Goal: Information Seeking & Learning: Check status

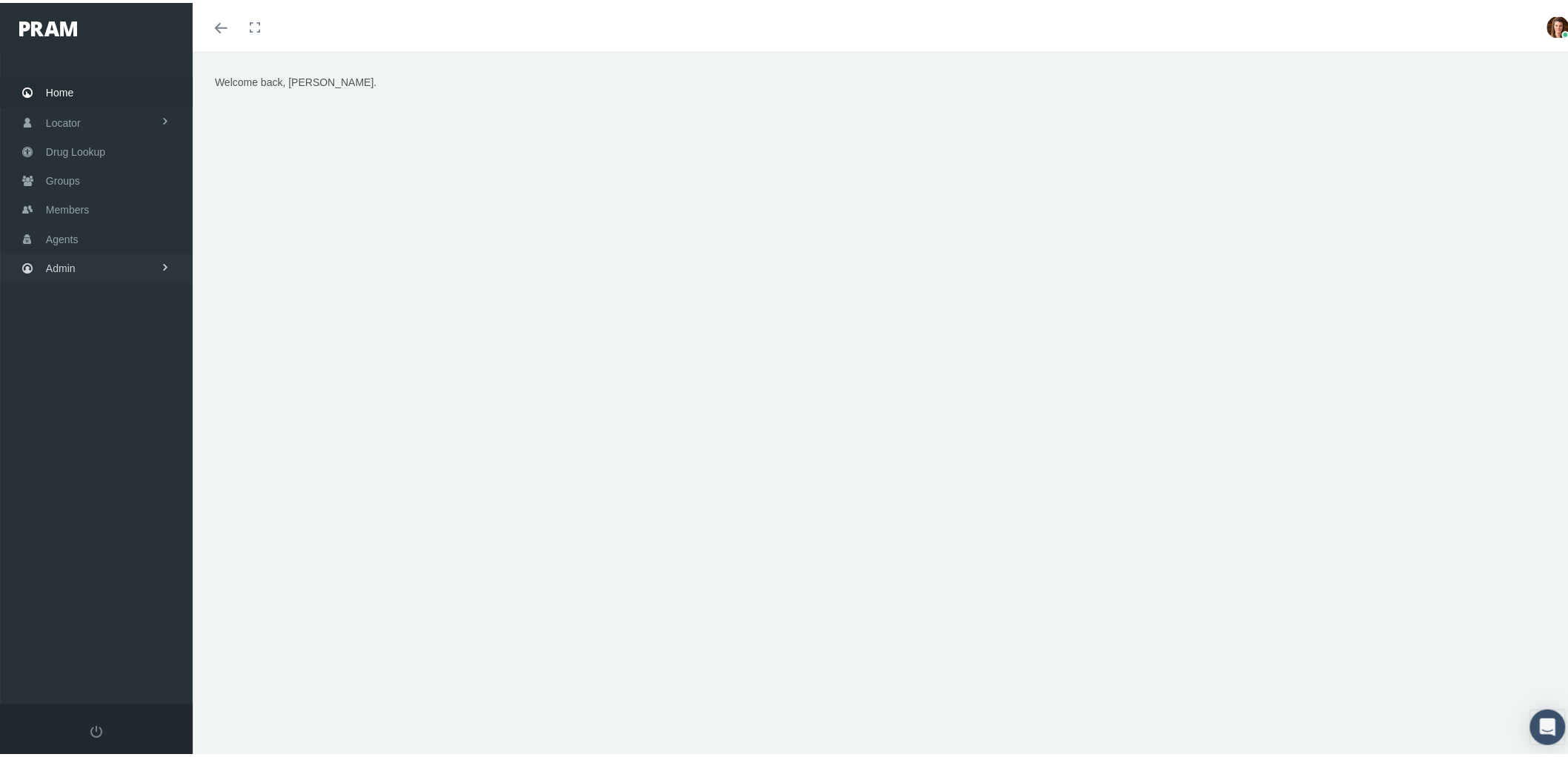
click at [113, 267] on link "Admin" at bounding box center [96, 265] width 193 height 29
click at [132, 163] on link "Groups" at bounding box center [96, 178] width 193 height 29
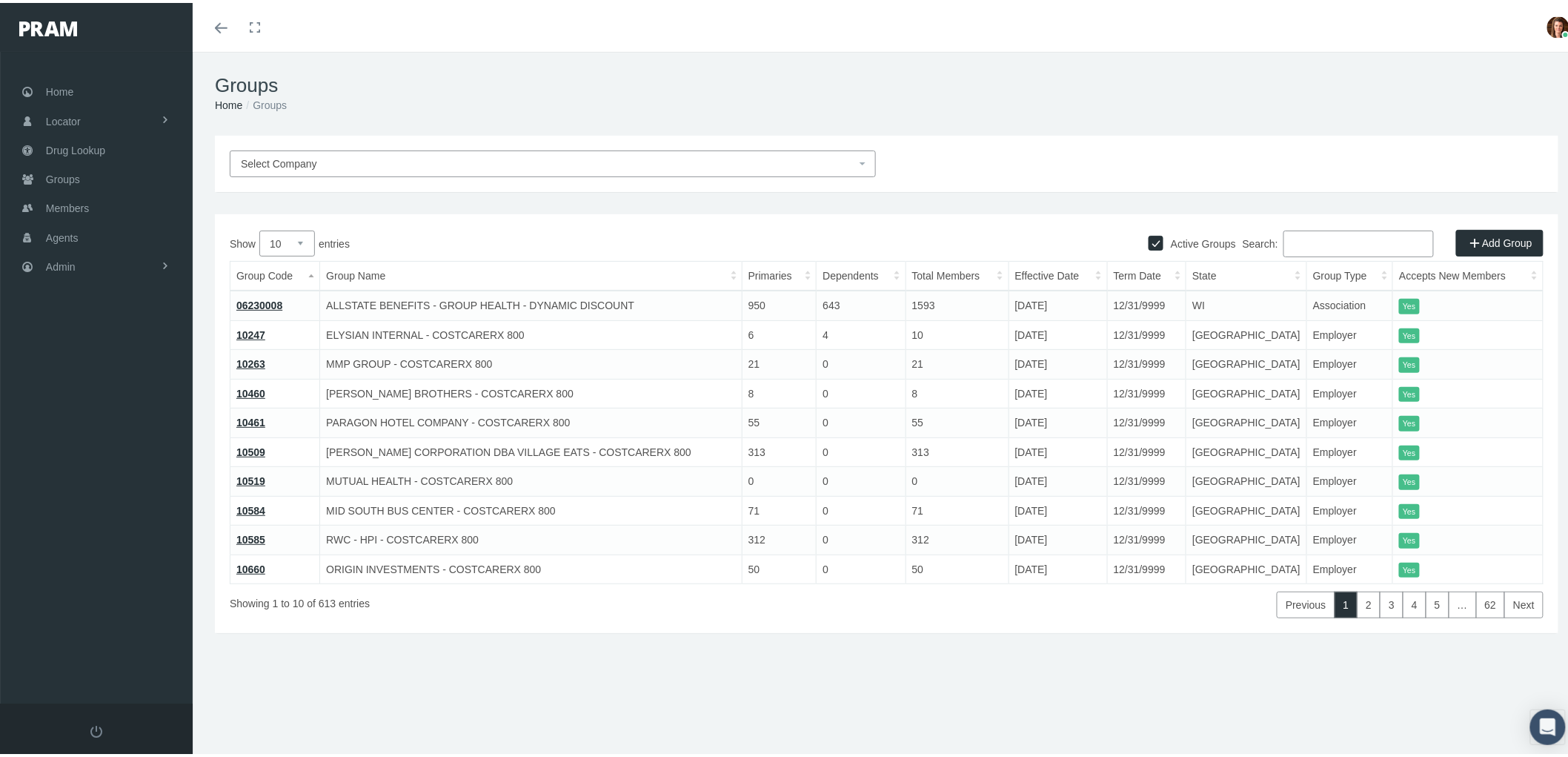
click at [1322, 226] on div "Active Groups Add Group Show 10 25 50 100 entries Search: Group Code Group Name…" at bounding box center [887, 420] width 1344 height 419
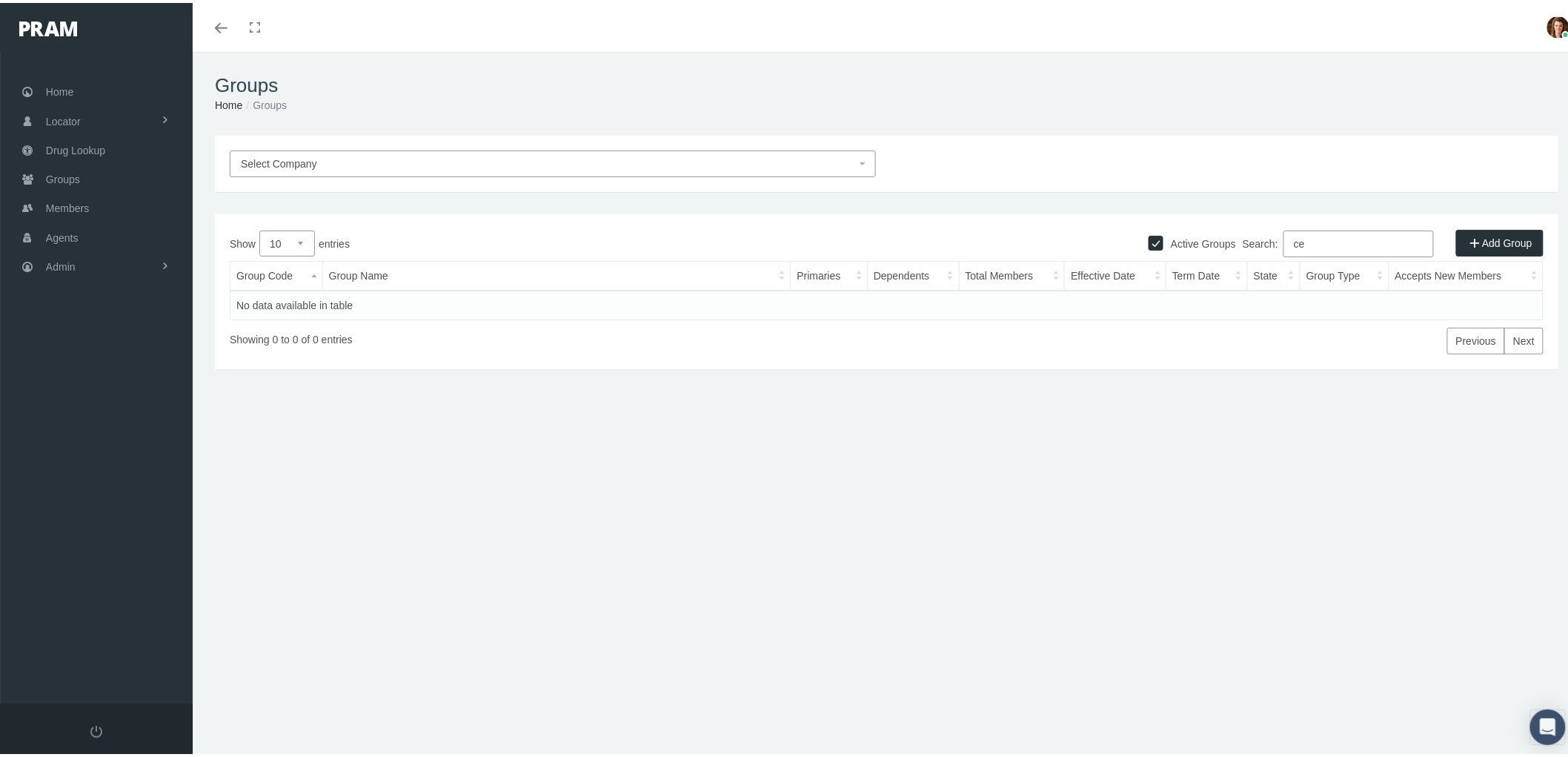
type input "c"
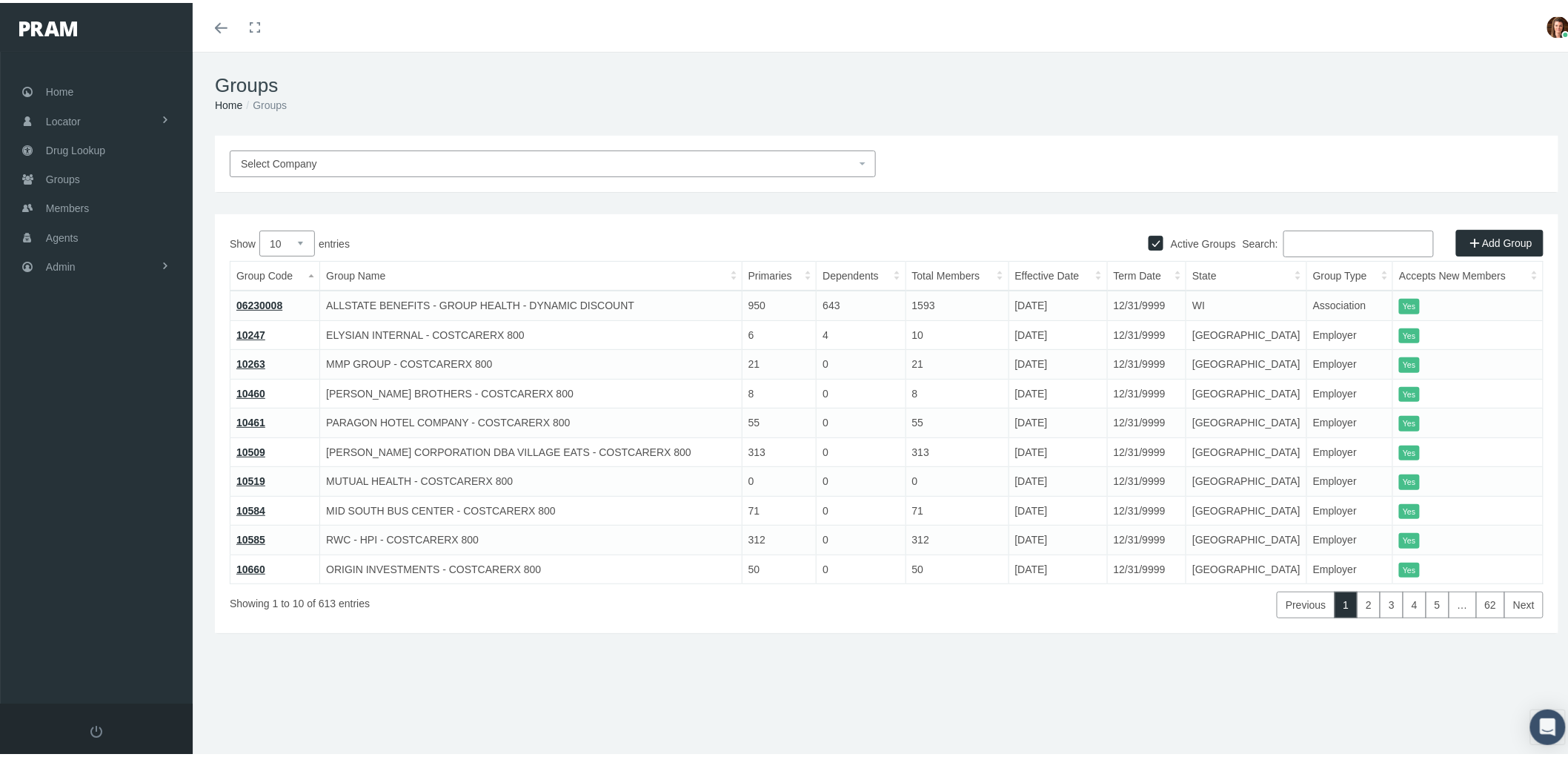
click at [379, 166] on span "Select Company" at bounding box center [548, 161] width 615 height 16
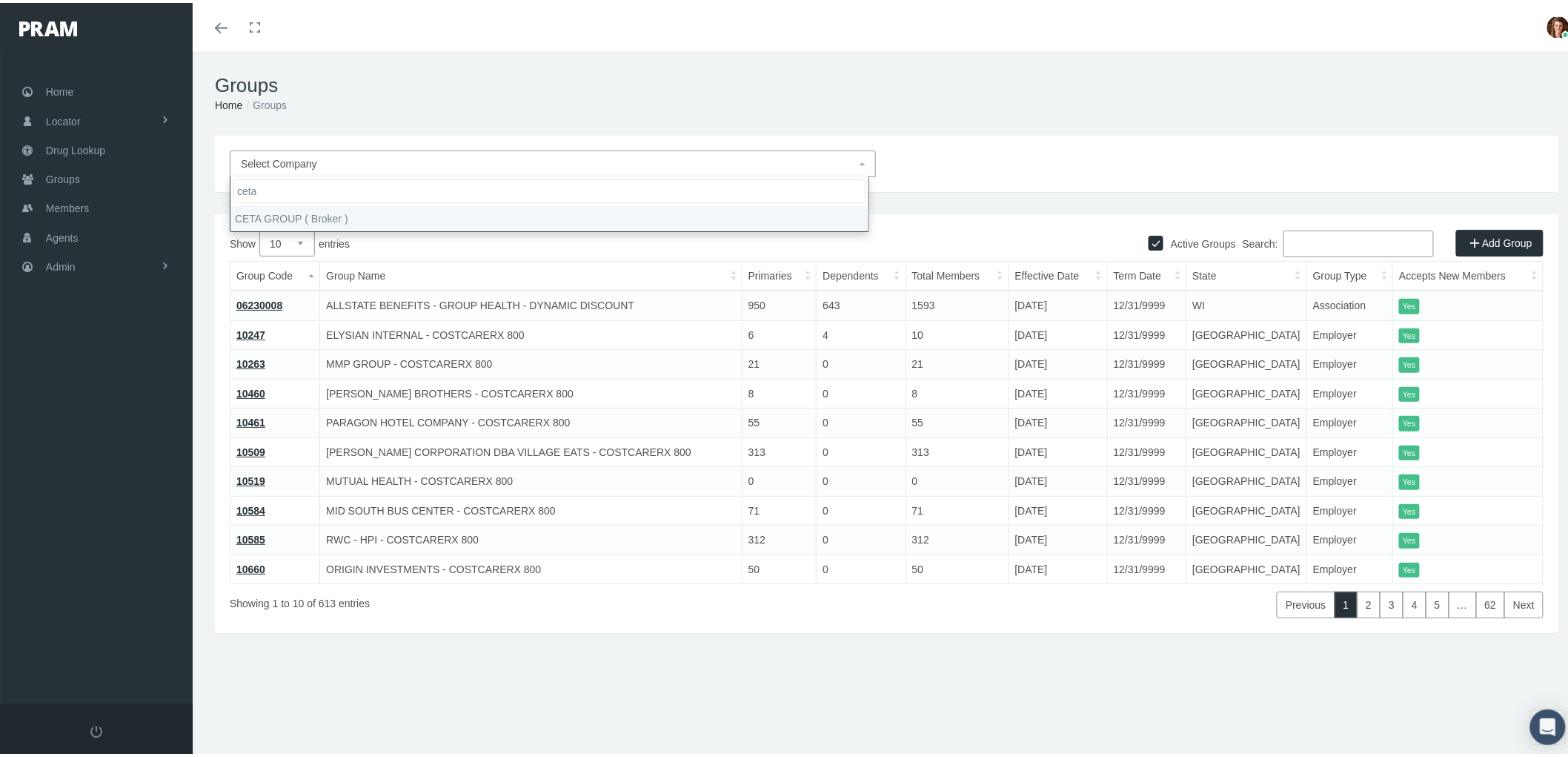
type input "ceta"
select select "2686"
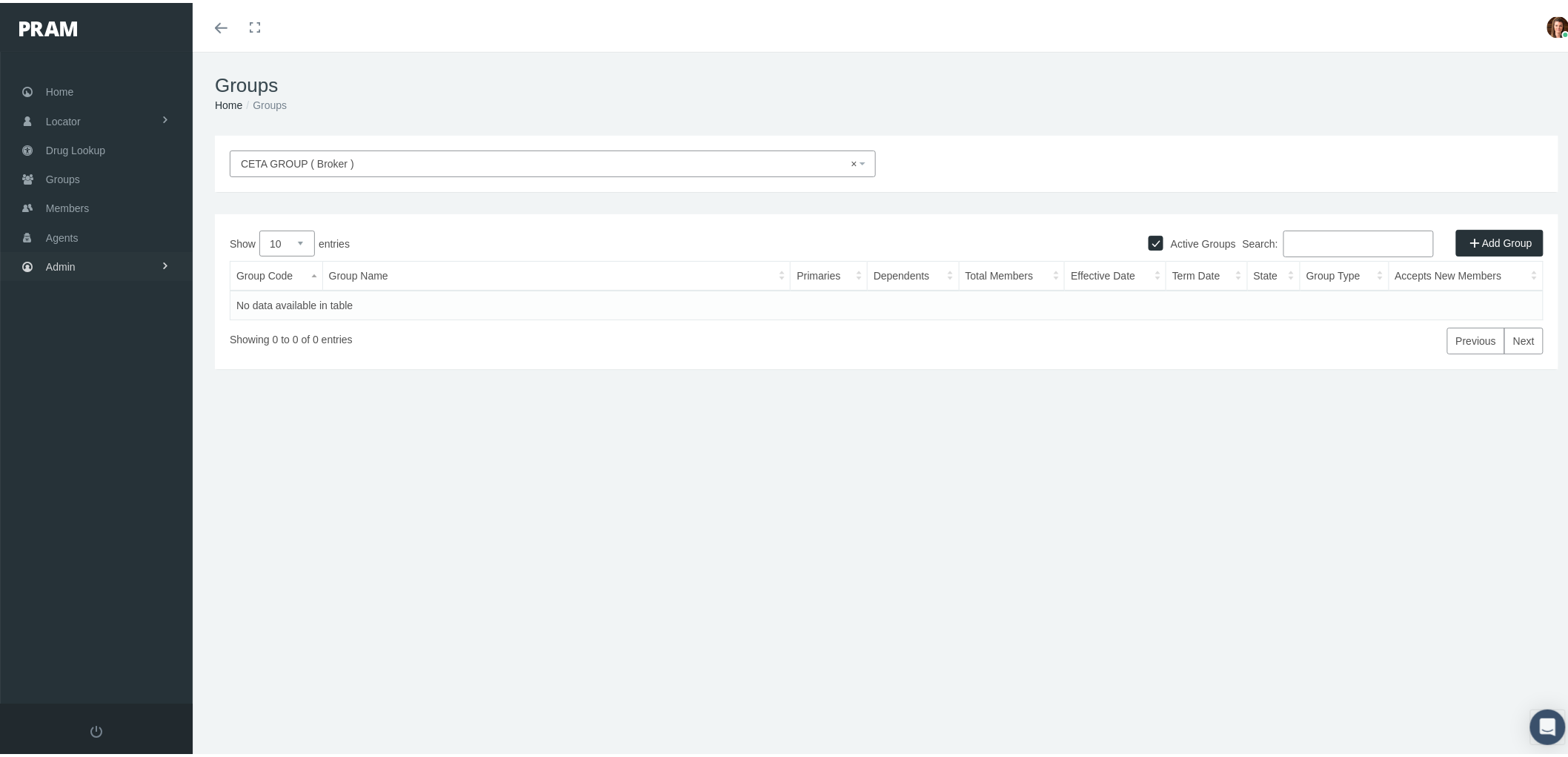
click at [84, 260] on link "Admin" at bounding box center [96, 263] width 193 height 29
click at [108, 449] on span "Companies" at bounding box center [87, 461] width 53 height 25
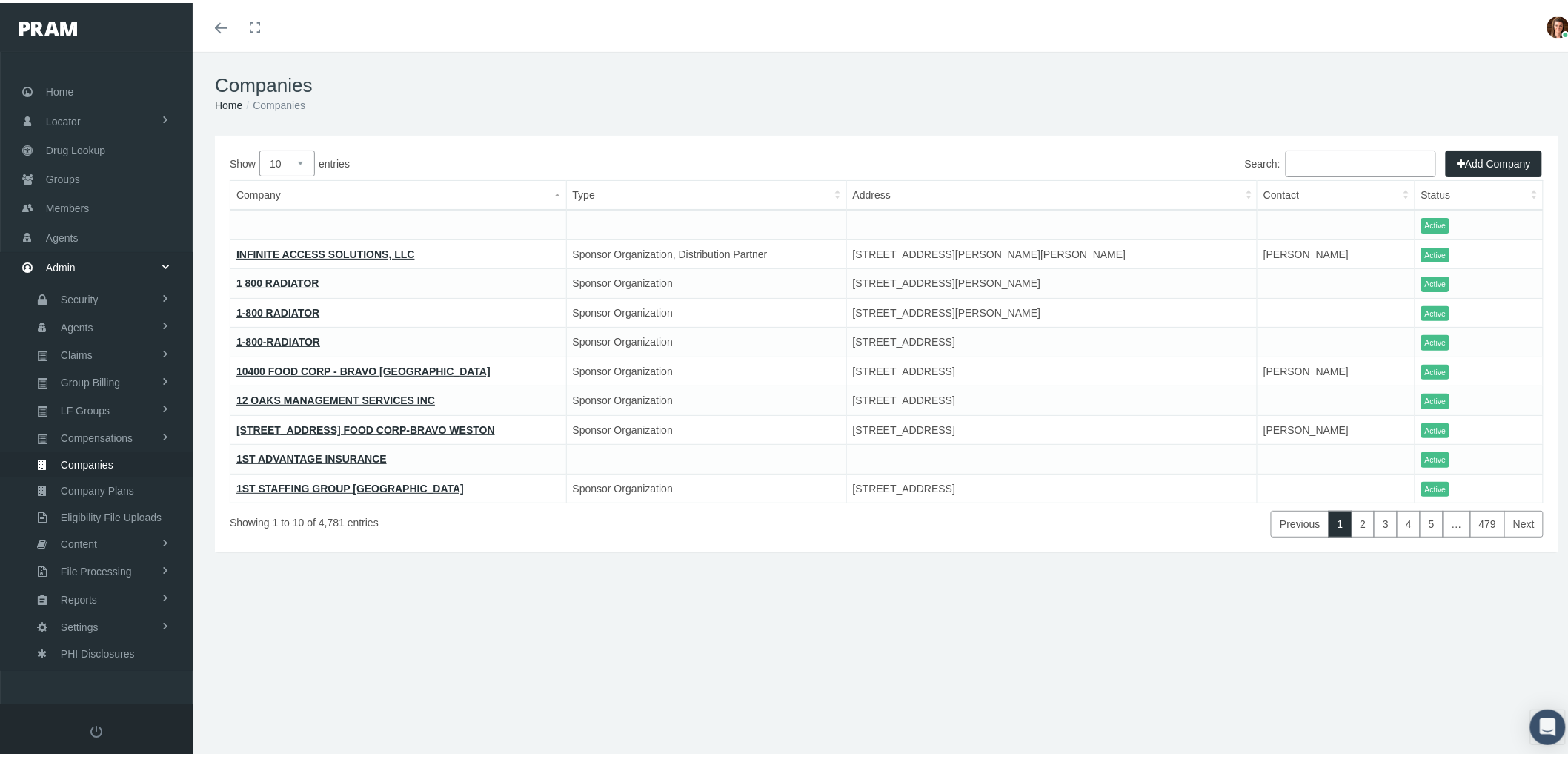
click at [1312, 157] on input "Search:" at bounding box center [1360, 161] width 150 height 27
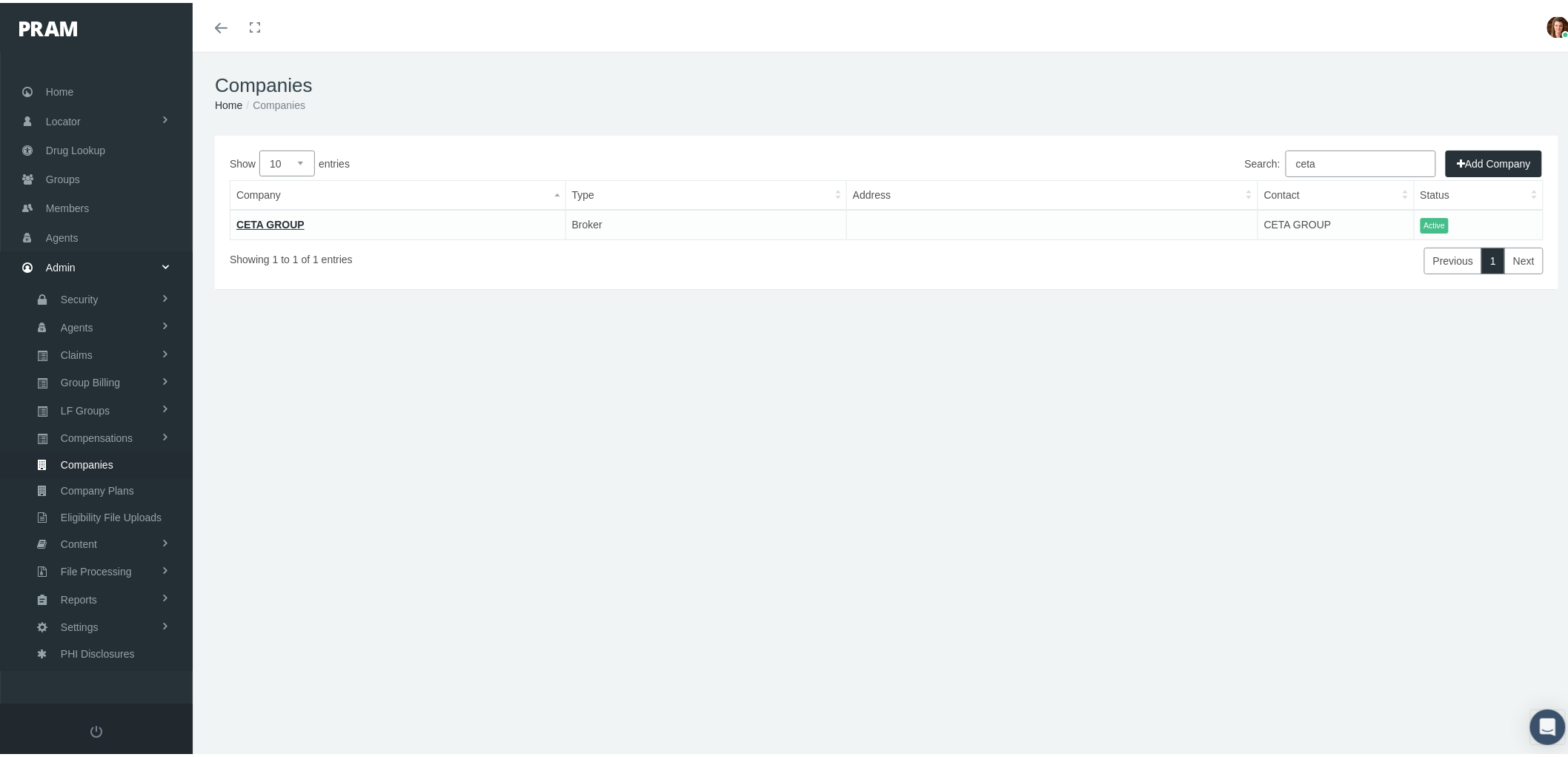
type input "ceta"
click at [267, 217] on link "CETA GROUP" at bounding box center [271, 221] width 68 height 12
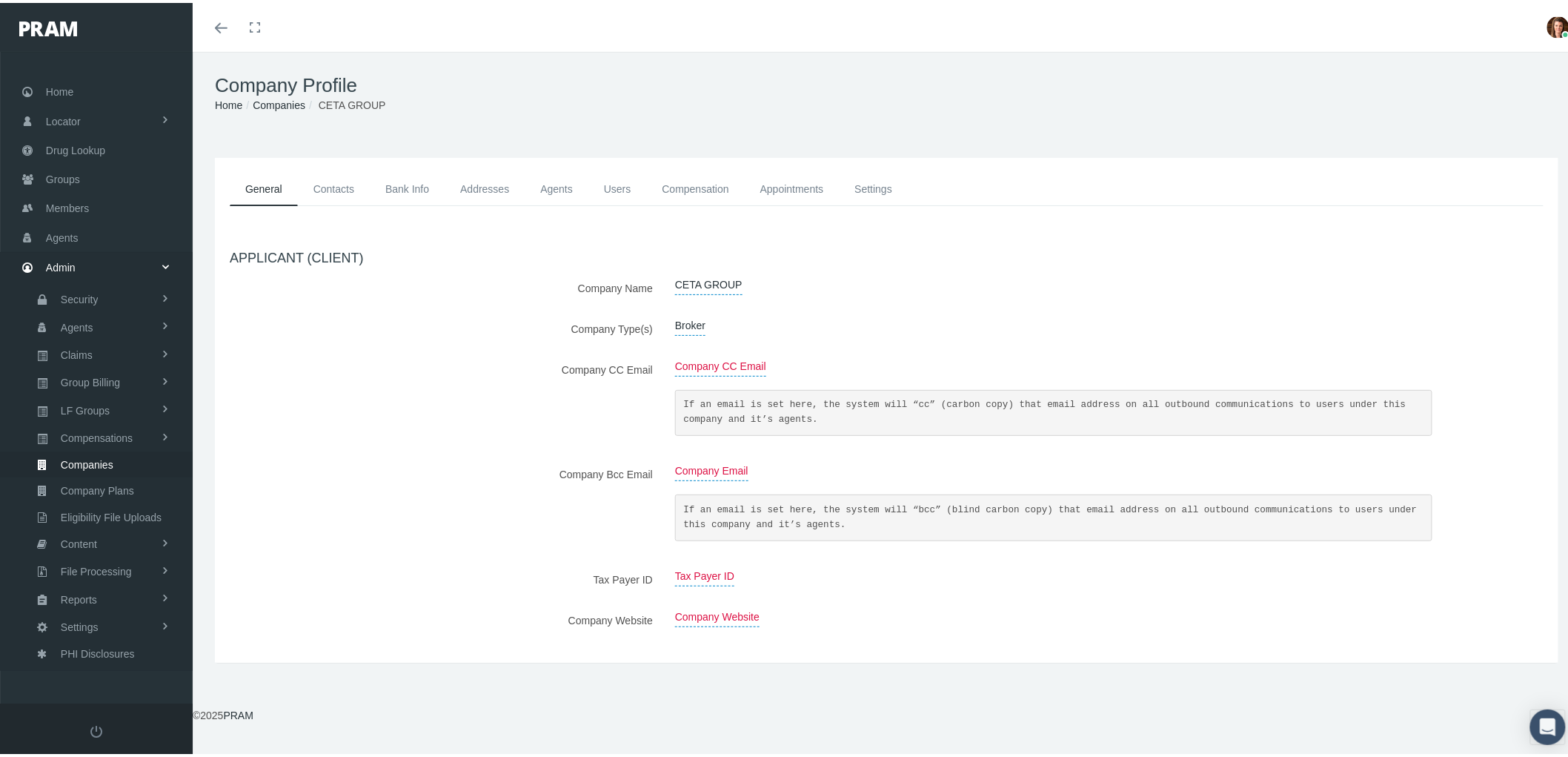
click at [350, 175] on link "Contacts" at bounding box center [333, 186] width 72 height 33
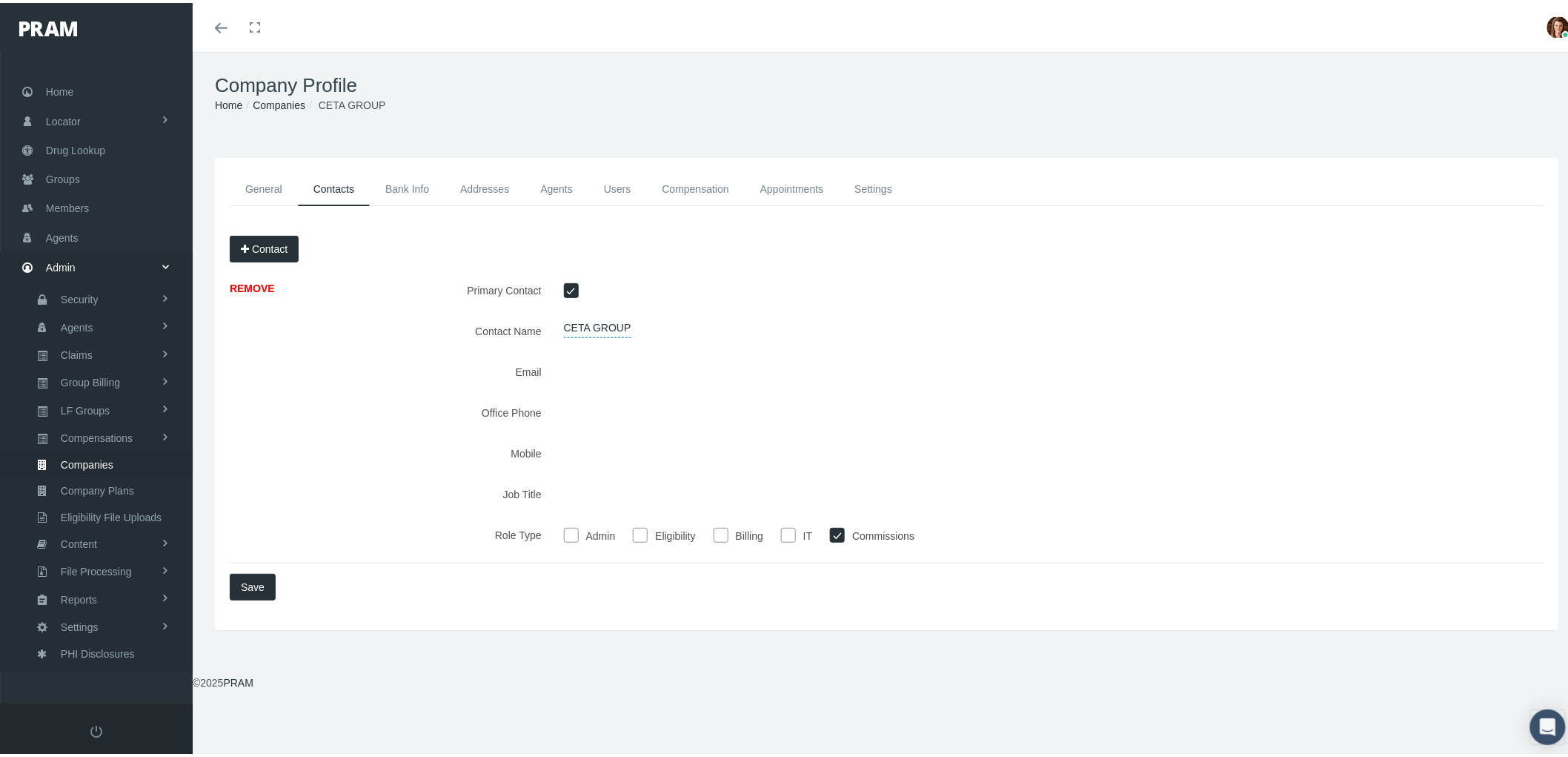
click at [423, 176] on link "Bank Info" at bounding box center [408, 186] width 75 height 33
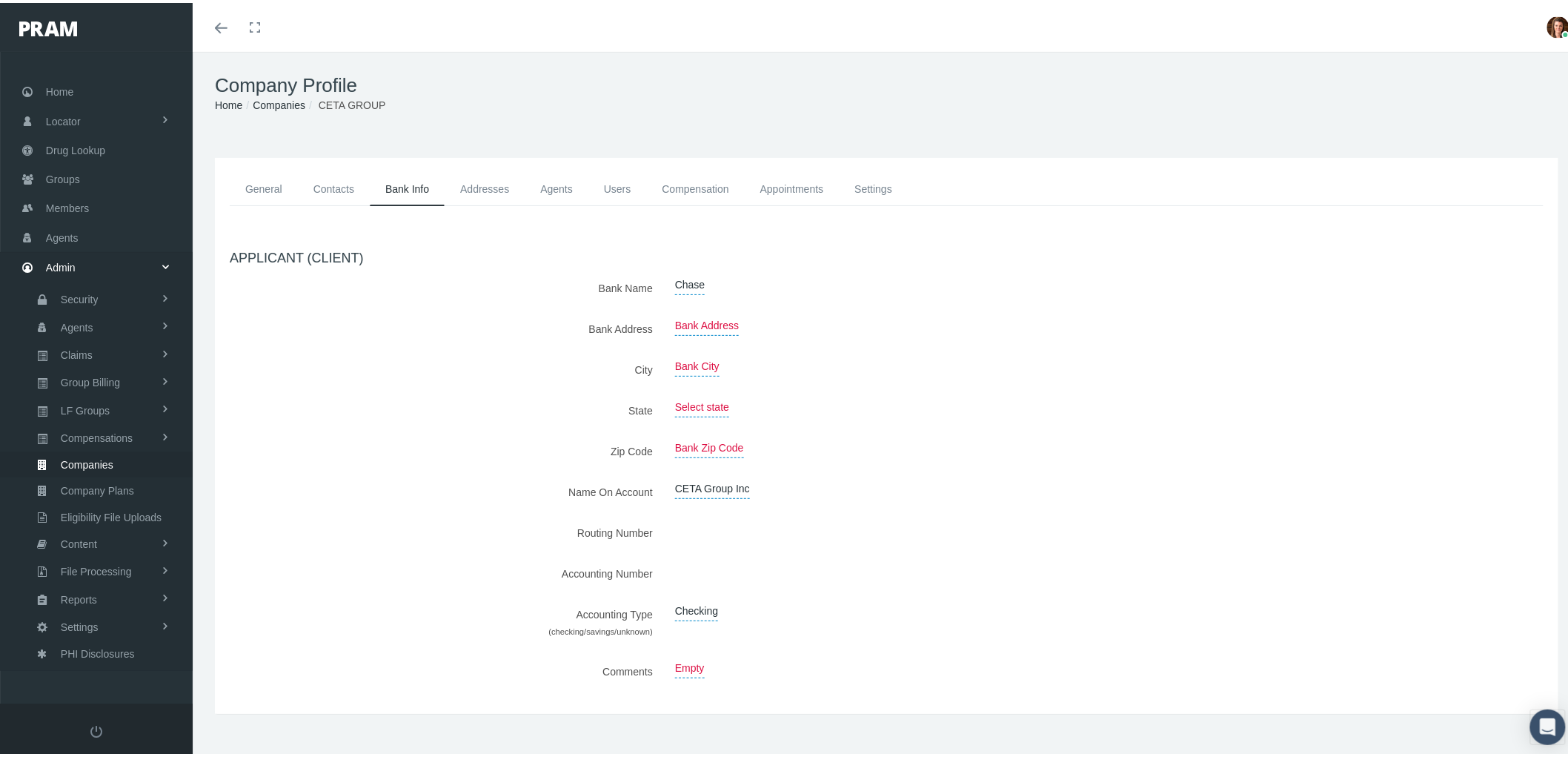
click at [462, 176] on link "Addresses" at bounding box center [485, 186] width 80 height 33
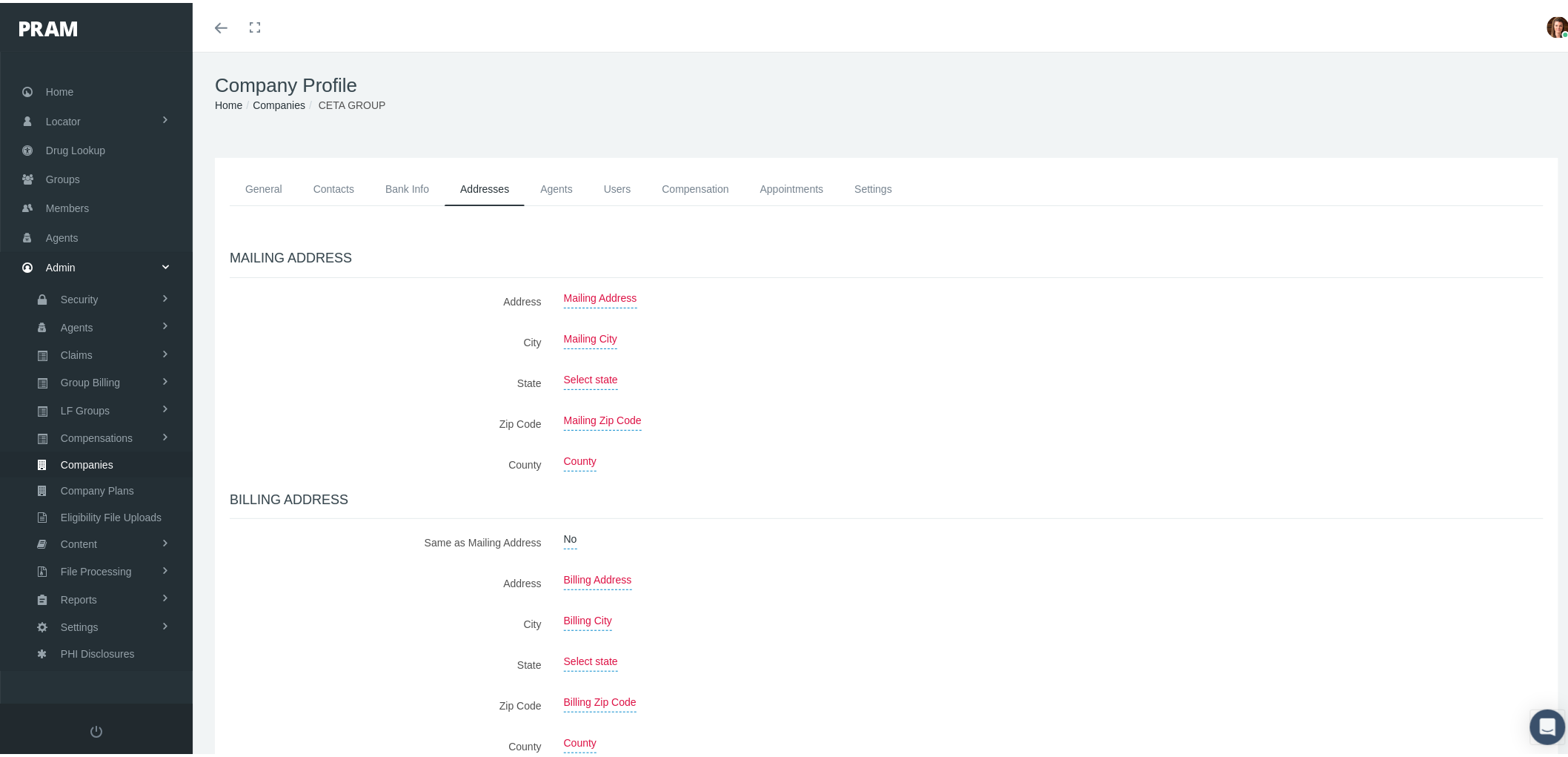
click at [553, 173] on link "Agents" at bounding box center [556, 186] width 64 height 33
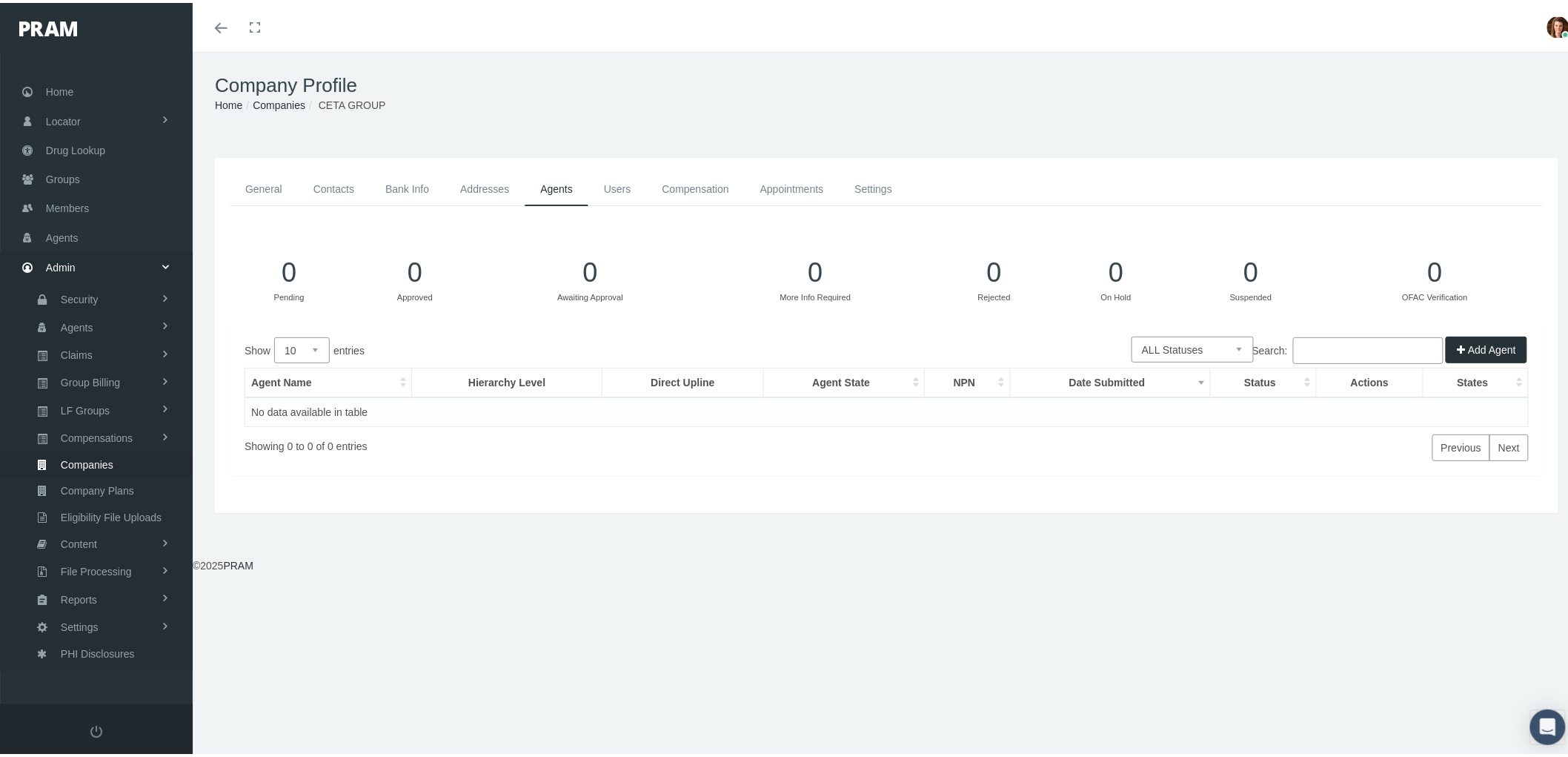
click at [105, 459] on span "Companies" at bounding box center [87, 462] width 53 height 25
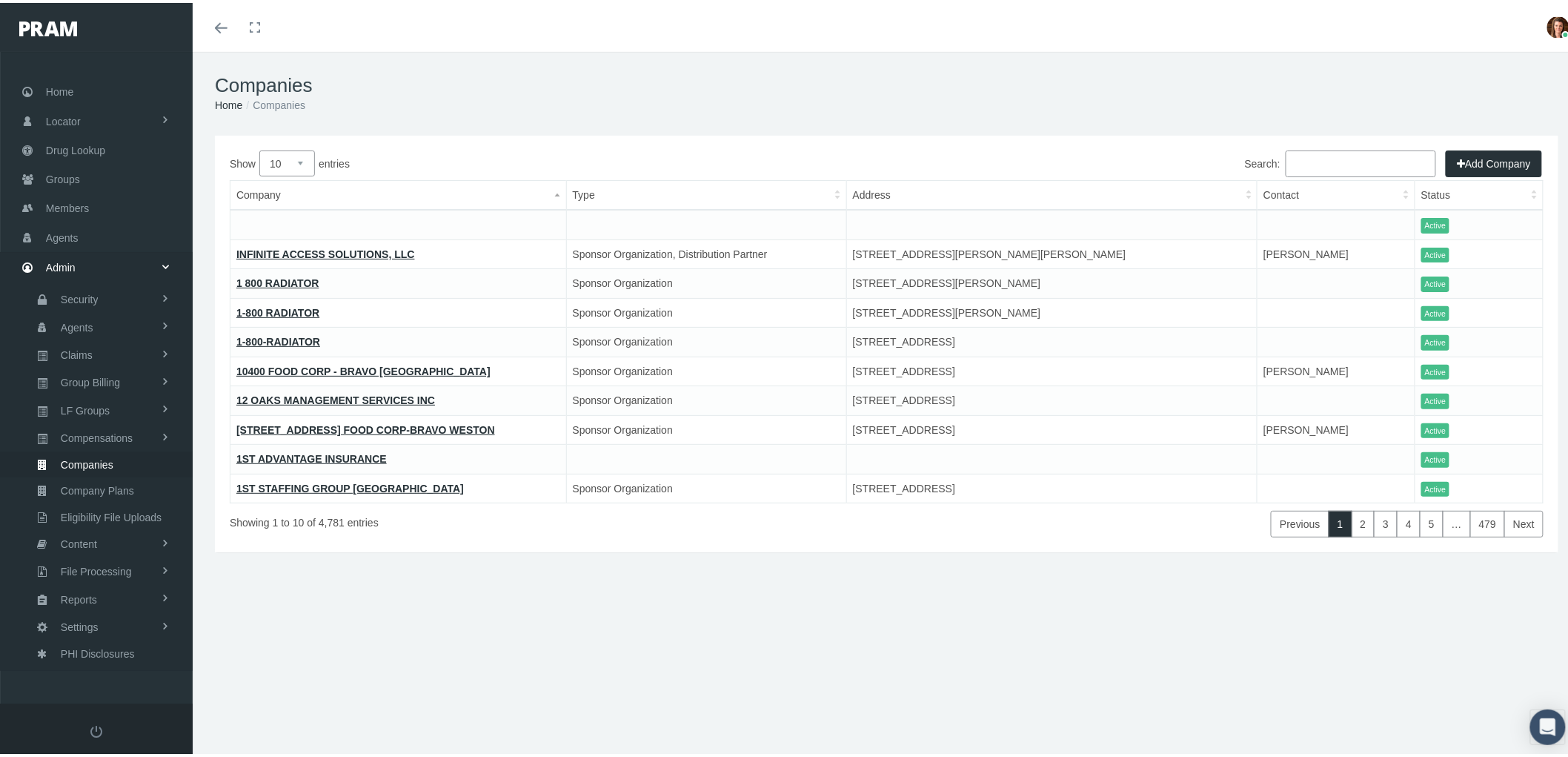
click at [1340, 156] on input "Search:" at bounding box center [1360, 161] width 150 height 27
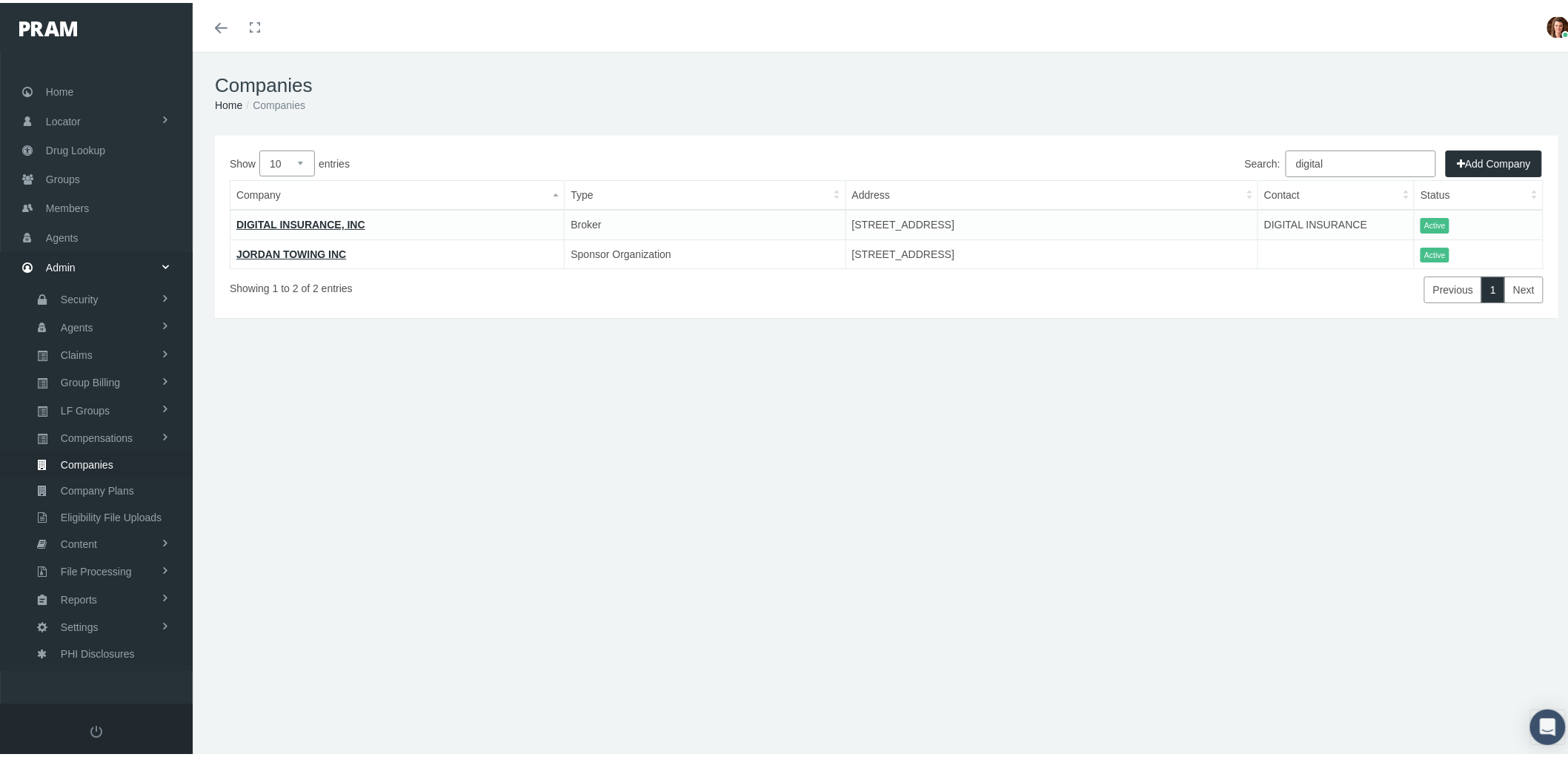
type input "digital"
click at [297, 224] on link "DIGITAL INSURANCE, INC" at bounding box center [301, 221] width 129 height 12
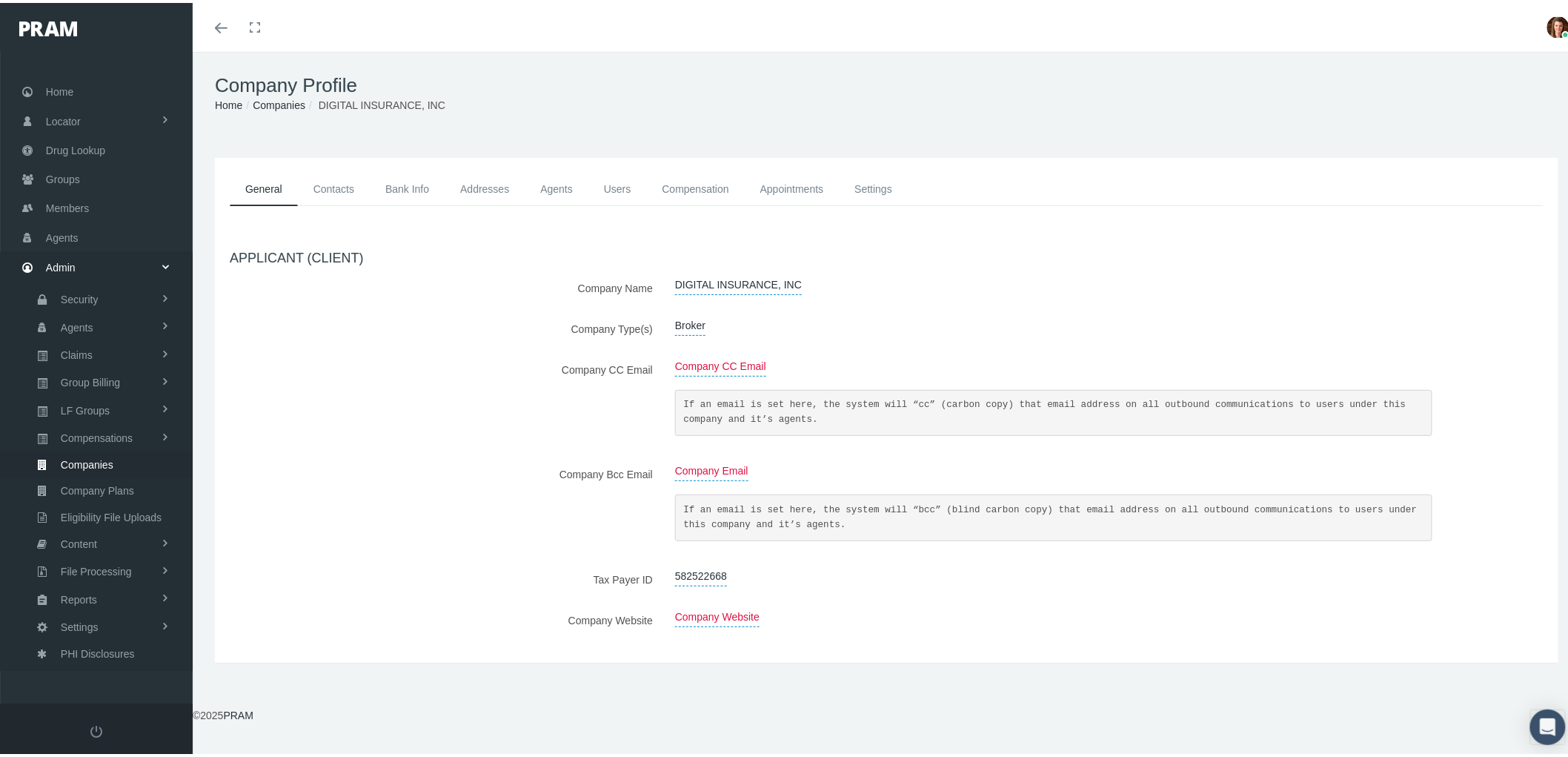
click at [352, 169] on div "General Contacts Bank Info Addresses Agents Users Compensation Appointments" at bounding box center [887, 408] width 1344 height 505
click at [344, 187] on link "Contacts" at bounding box center [333, 186] width 72 height 33
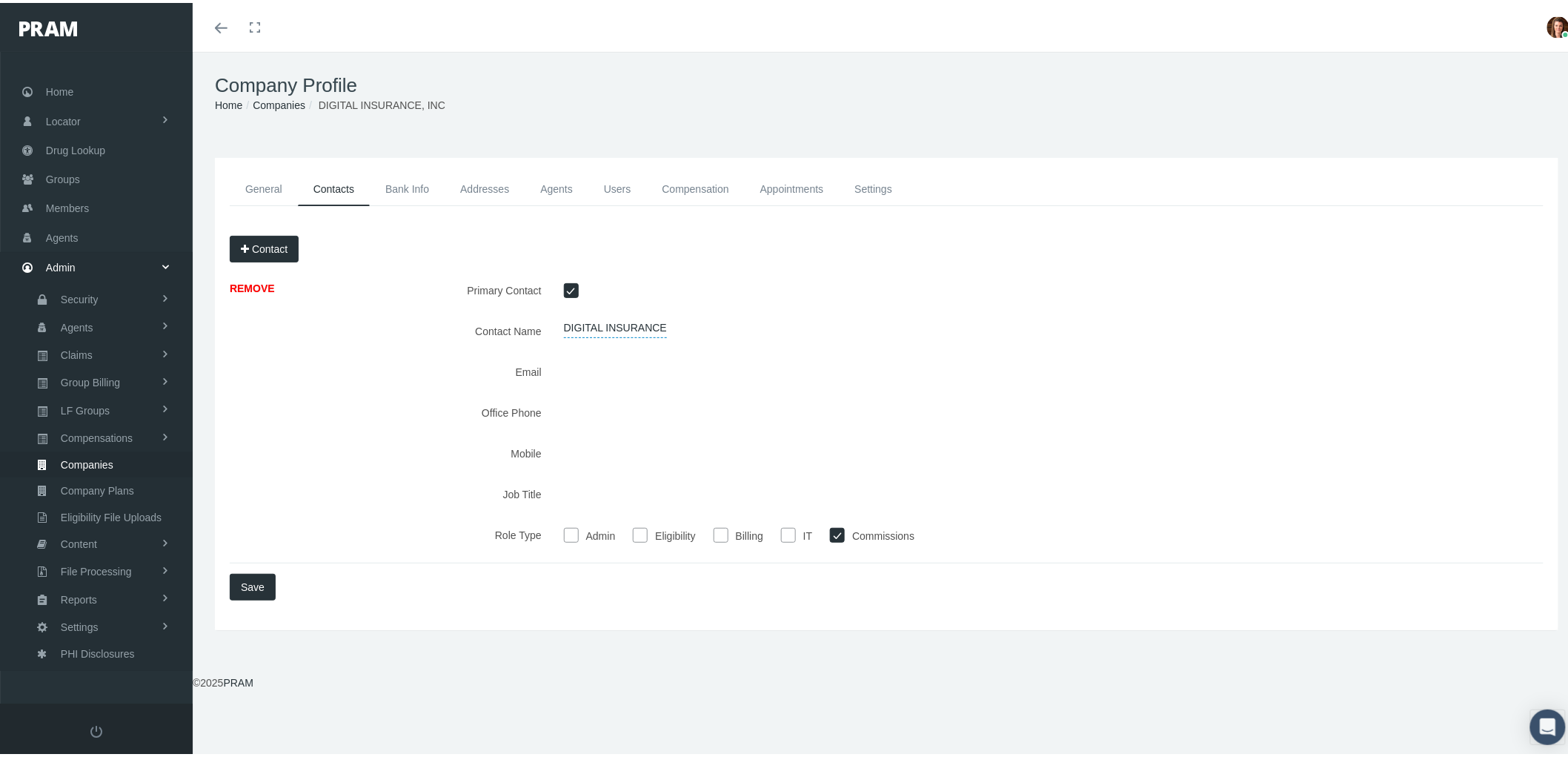
click at [406, 197] on link "Bank Info" at bounding box center [408, 186] width 75 height 33
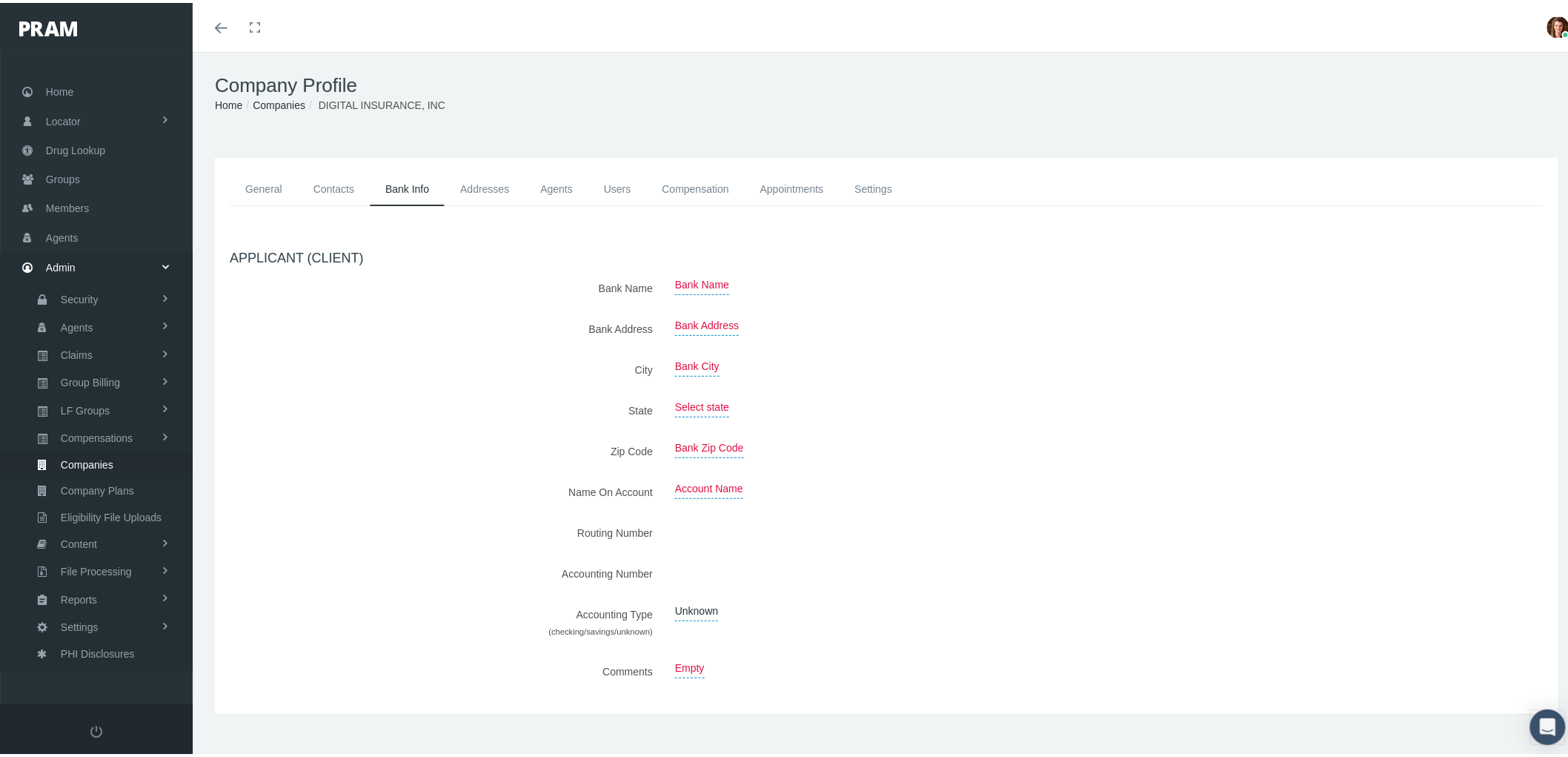
click at [482, 184] on link "Addresses" at bounding box center [485, 186] width 80 height 33
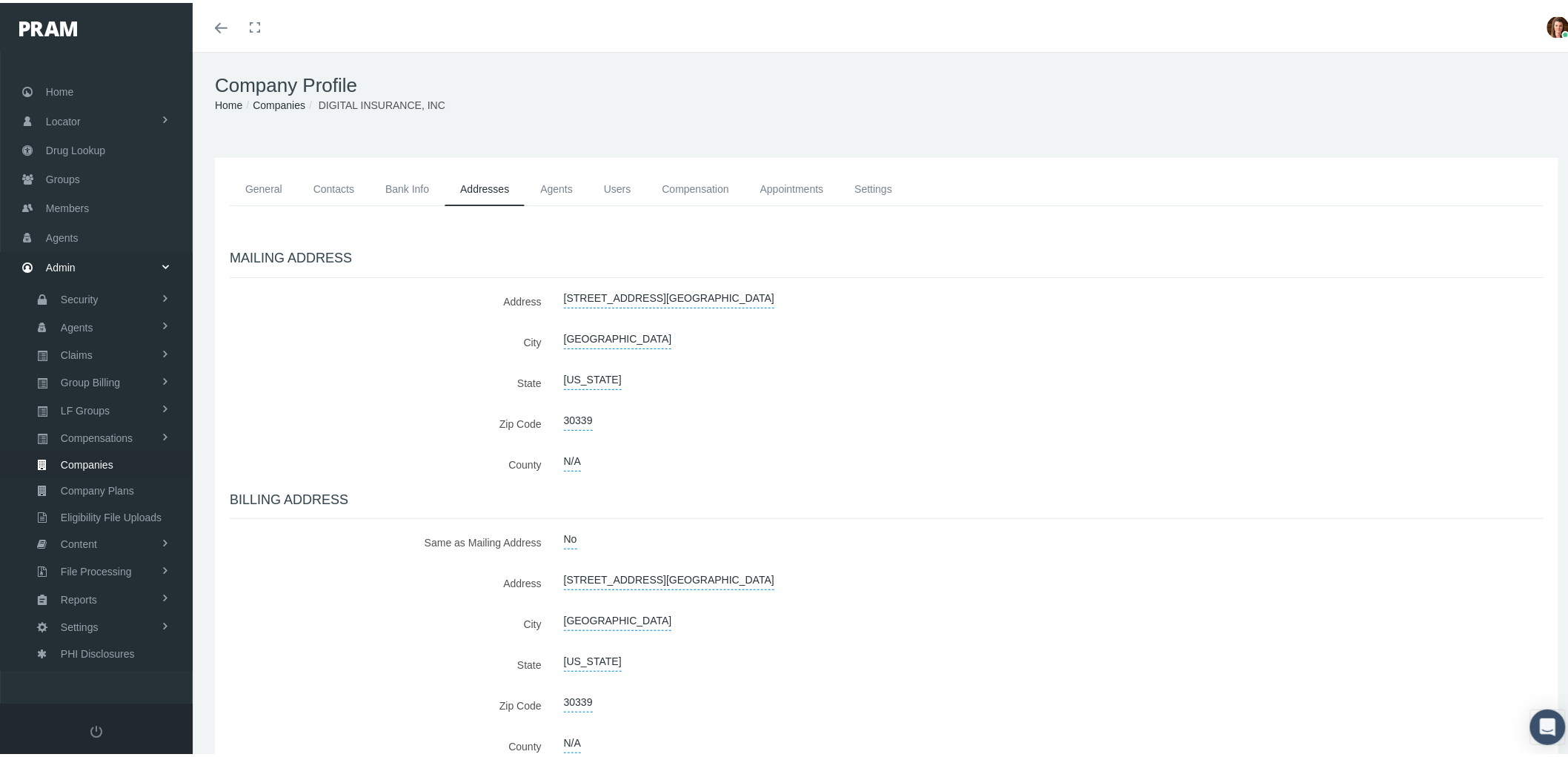
click at [564, 188] on link "Agents" at bounding box center [556, 186] width 64 height 33
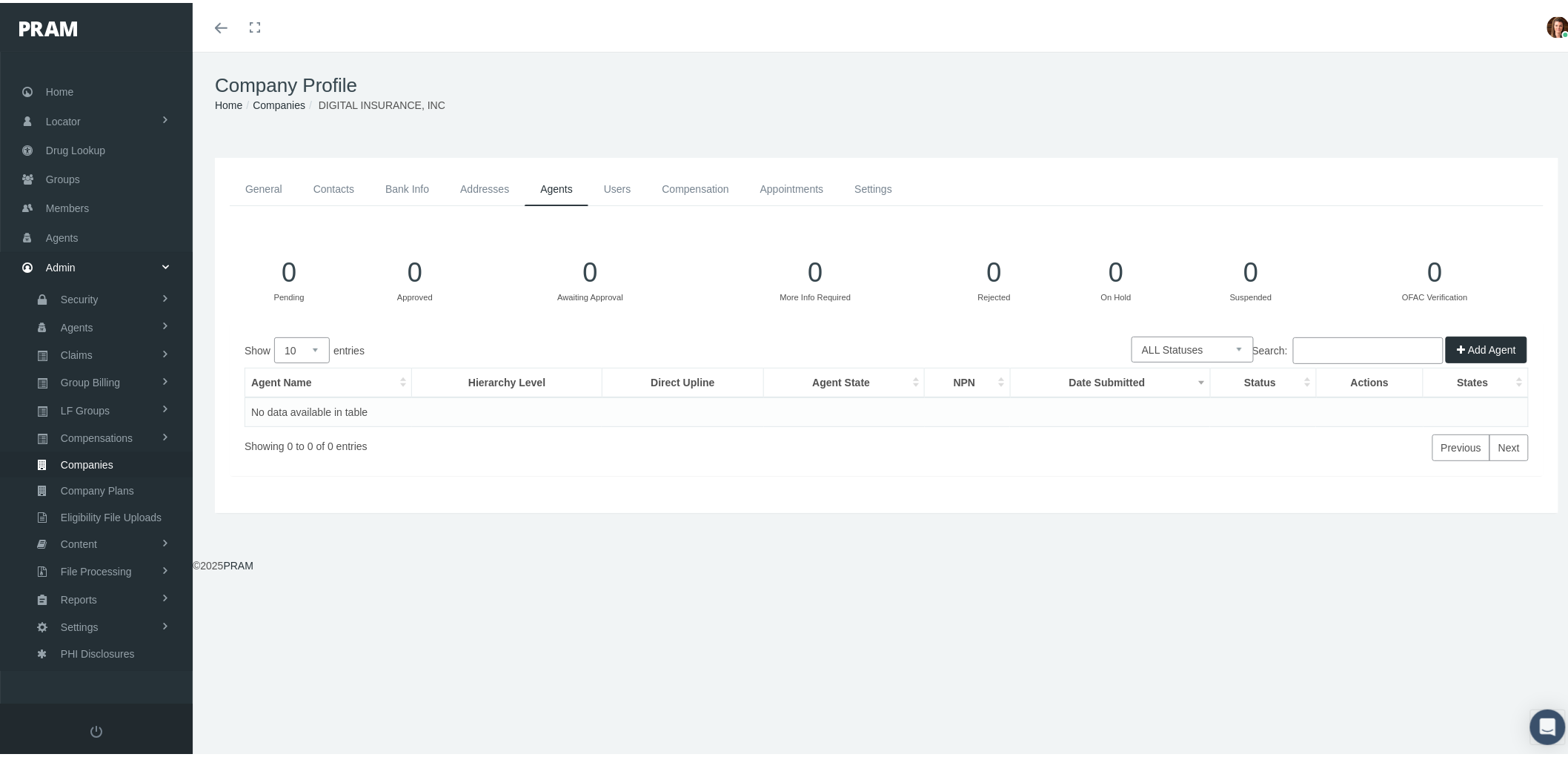
click at [597, 182] on link "Users" at bounding box center [618, 186] width 59 height 33
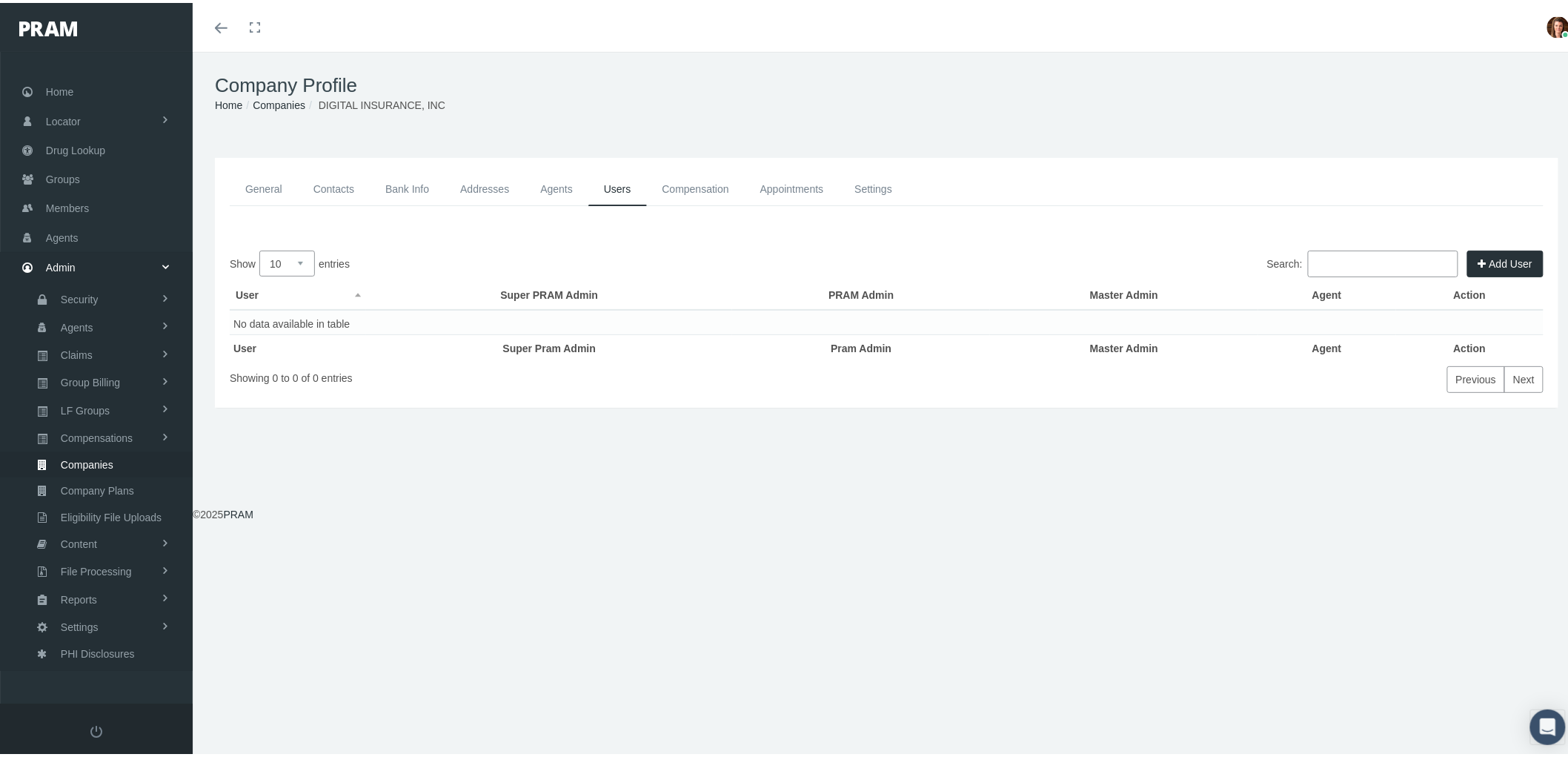
click at [688, 182] on link "Compensation" at bounding box center [696, 186] width 98 height 33
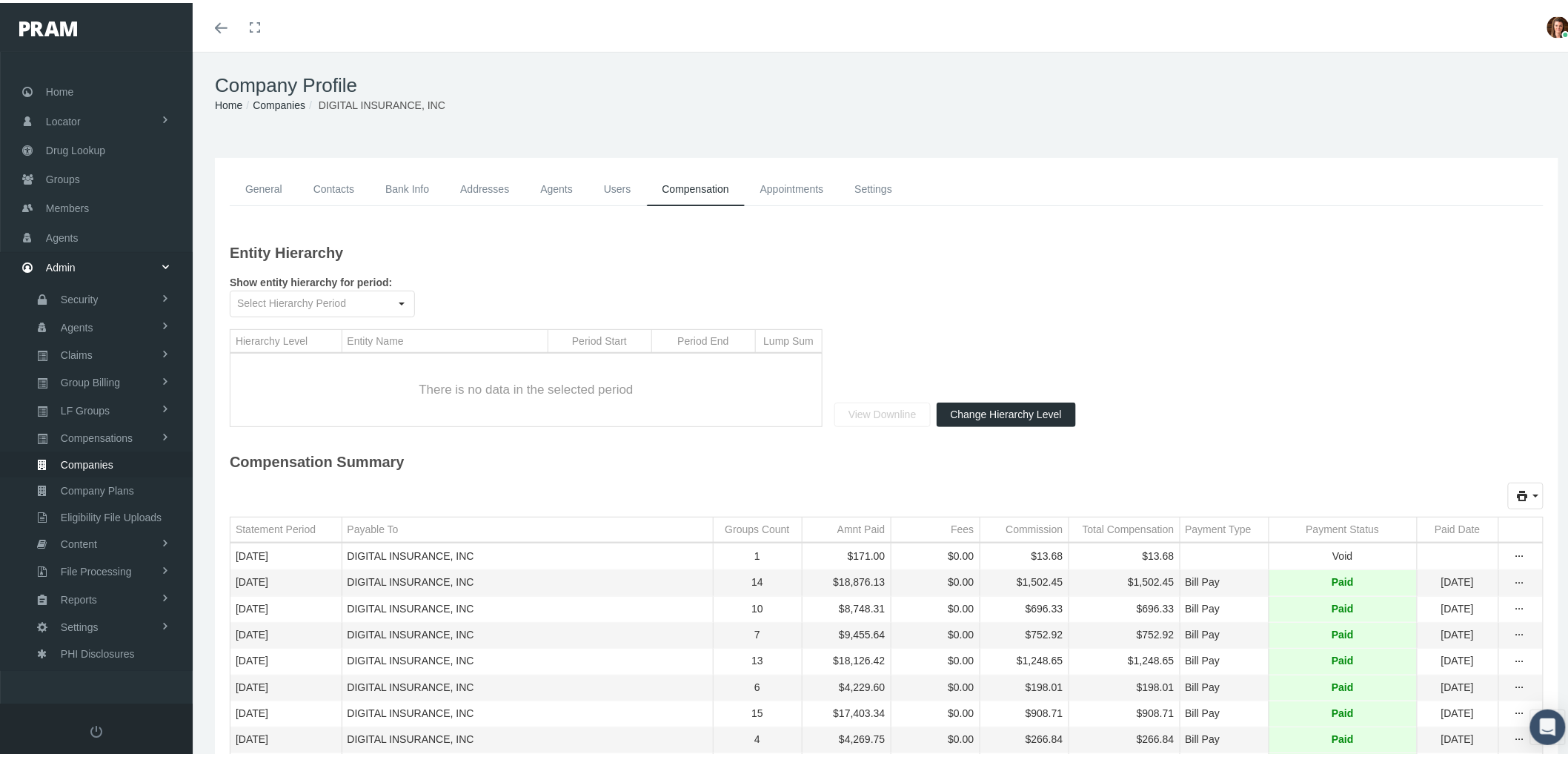
click at [787, 178] on link "Appointments" at bounding box center [792, 186] width 95 height 33
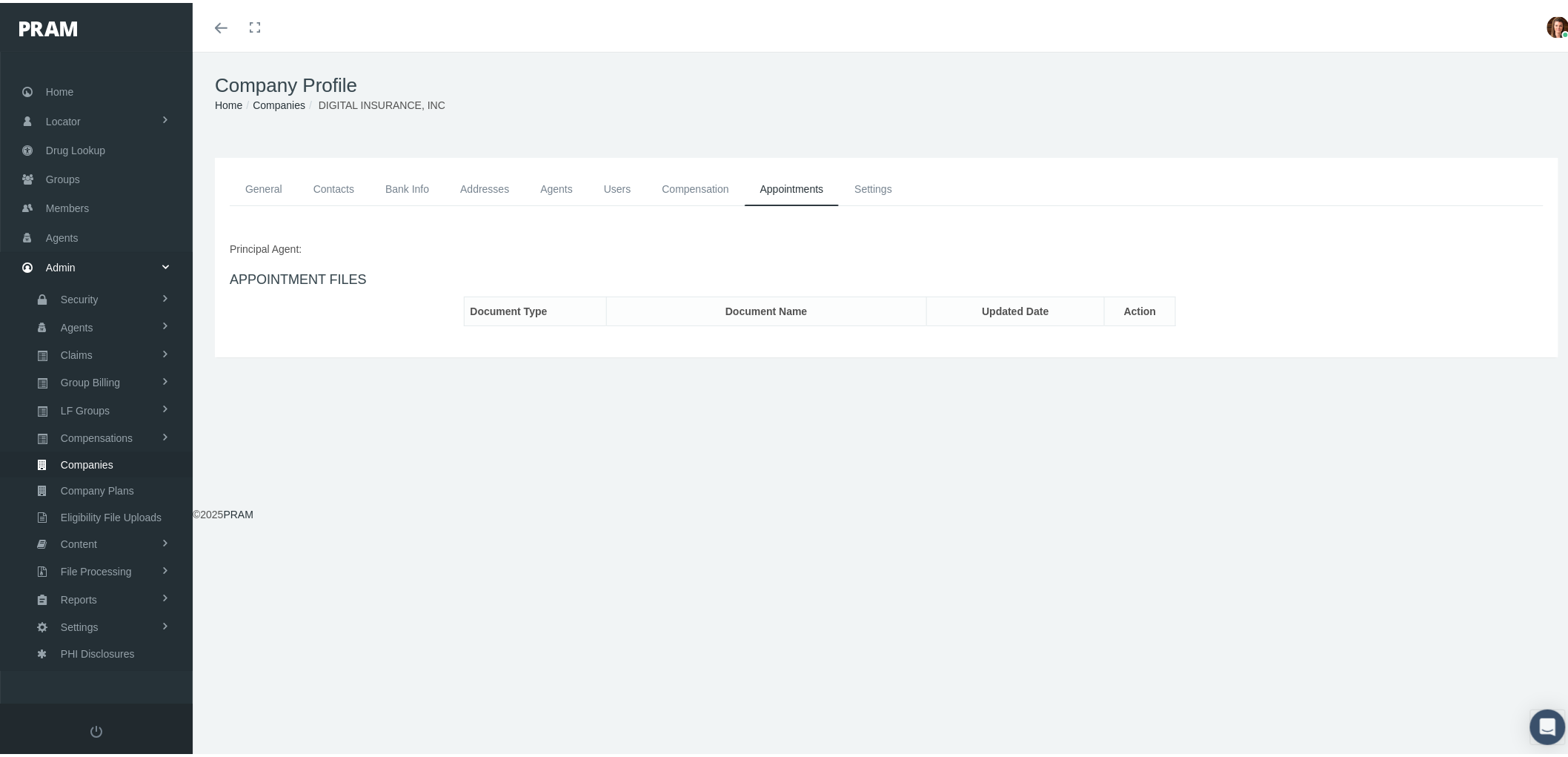
click at [872, 182] on link "Settings" at bounding box center [873, 186] width 69 height 33
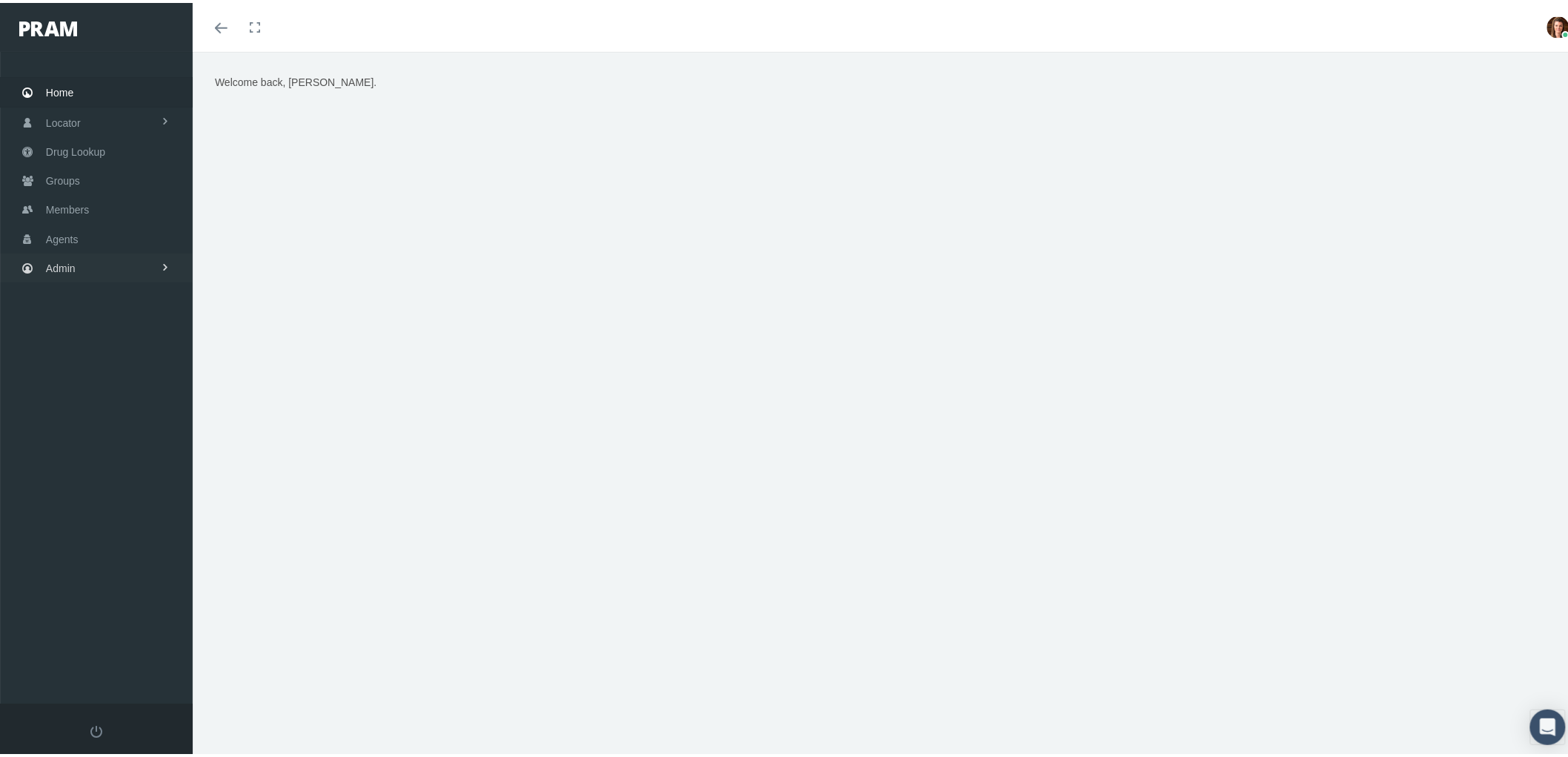
click at [72, 258] on span "Admin" at bounding box center [60, 265] width 29 height 28
drag, startPoint x: 92, startPoint y: 448, endPoint x: 108, endPoint y: 442, distance: 17.1
click at [92, 450] on span "Companies" at bounding box center [87, 462] width 53 height 25
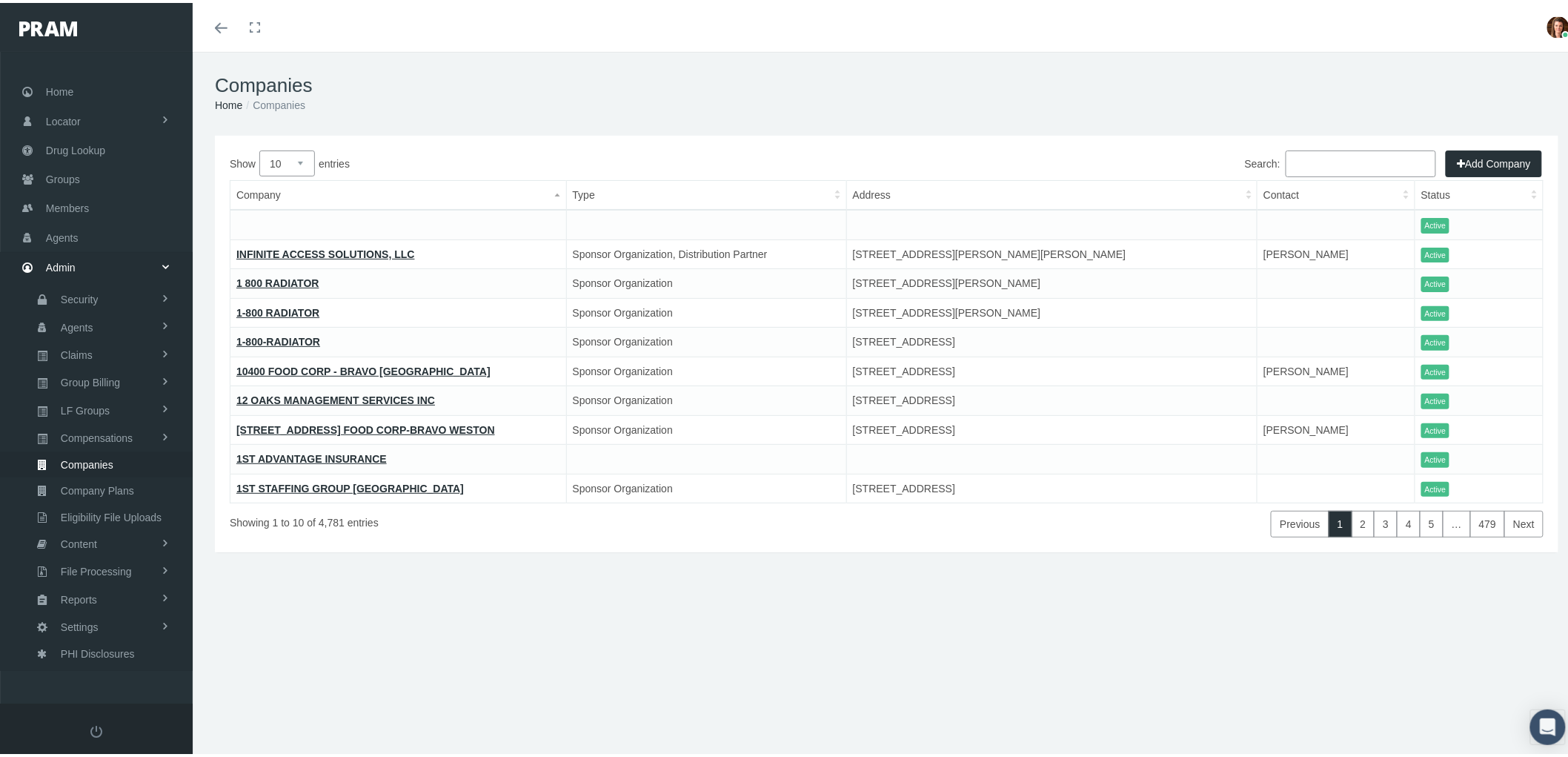
click at [1302, 159] on input "Search:" at bounding box center [1360, 161] width 150 height 27
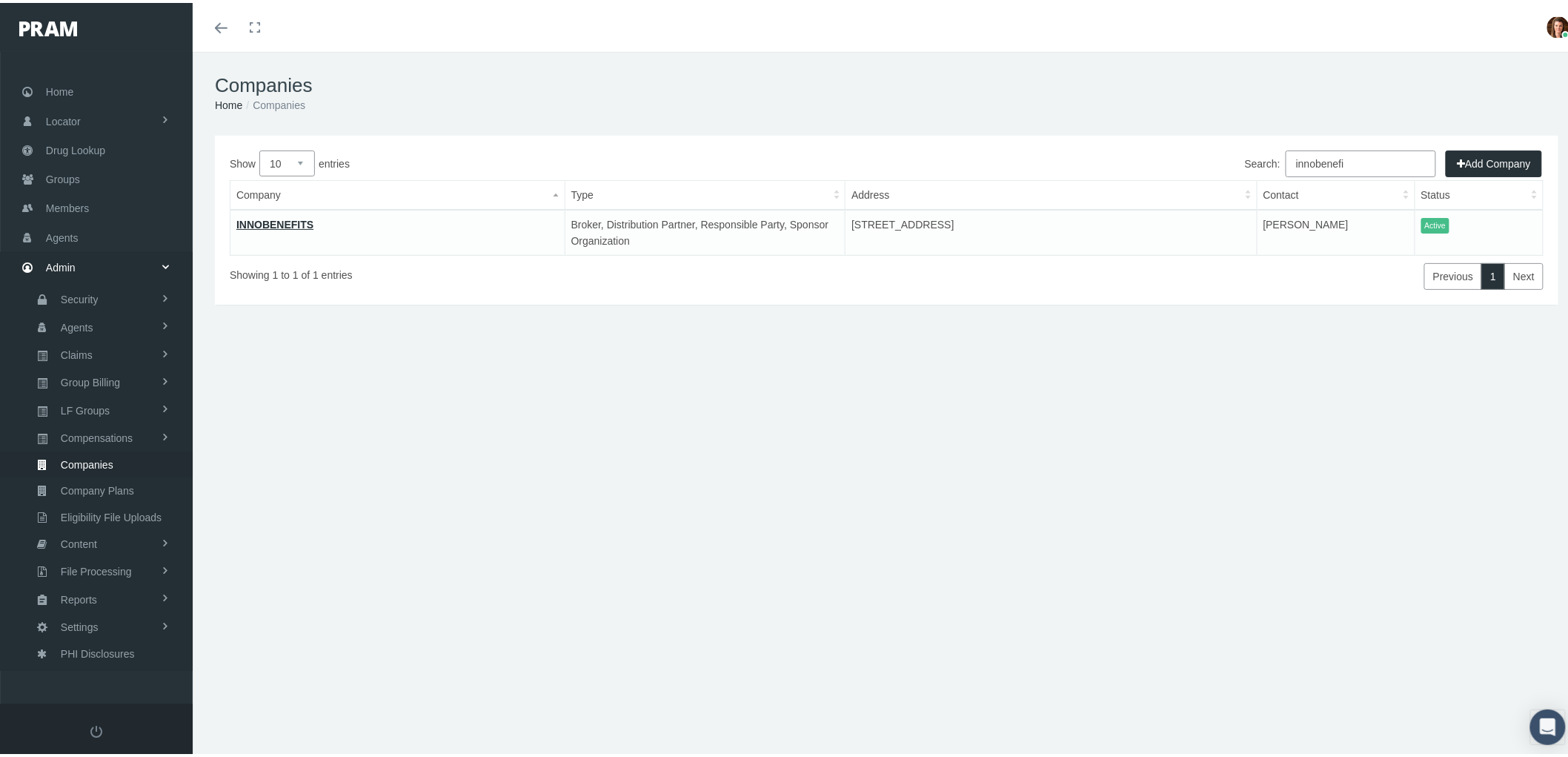
type input "innobenefi"
click at [262, 220] on link "INNOBENEFITS" at bounding box center [275, 221] width 77 height 12
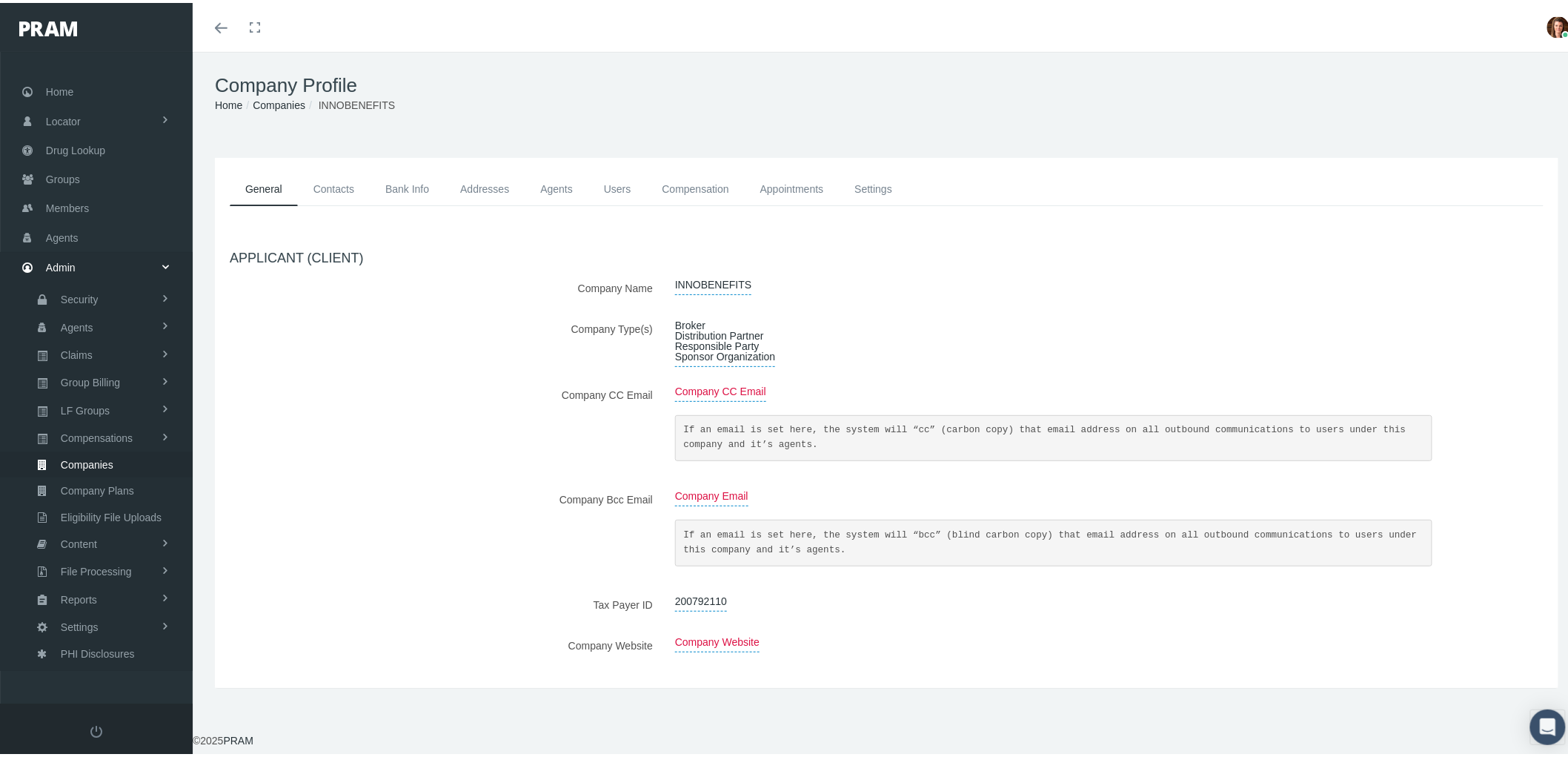
click at [334, 193] on link "Contacts" at bounding box center [333, 186] width 72 height 33
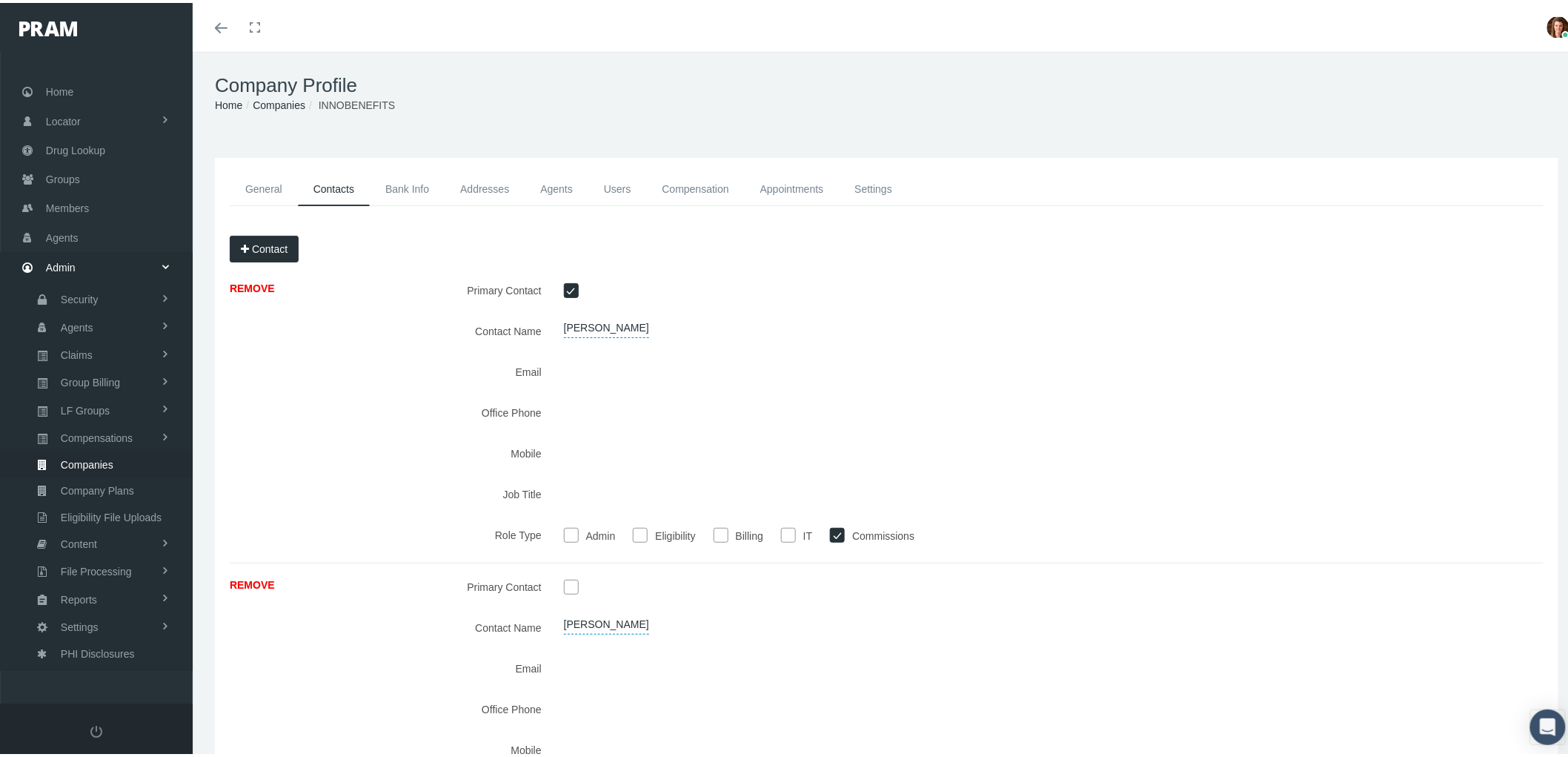
click at [406, 181] on link "Bank Info" at bounding box center [408, 186] width 75 height 33
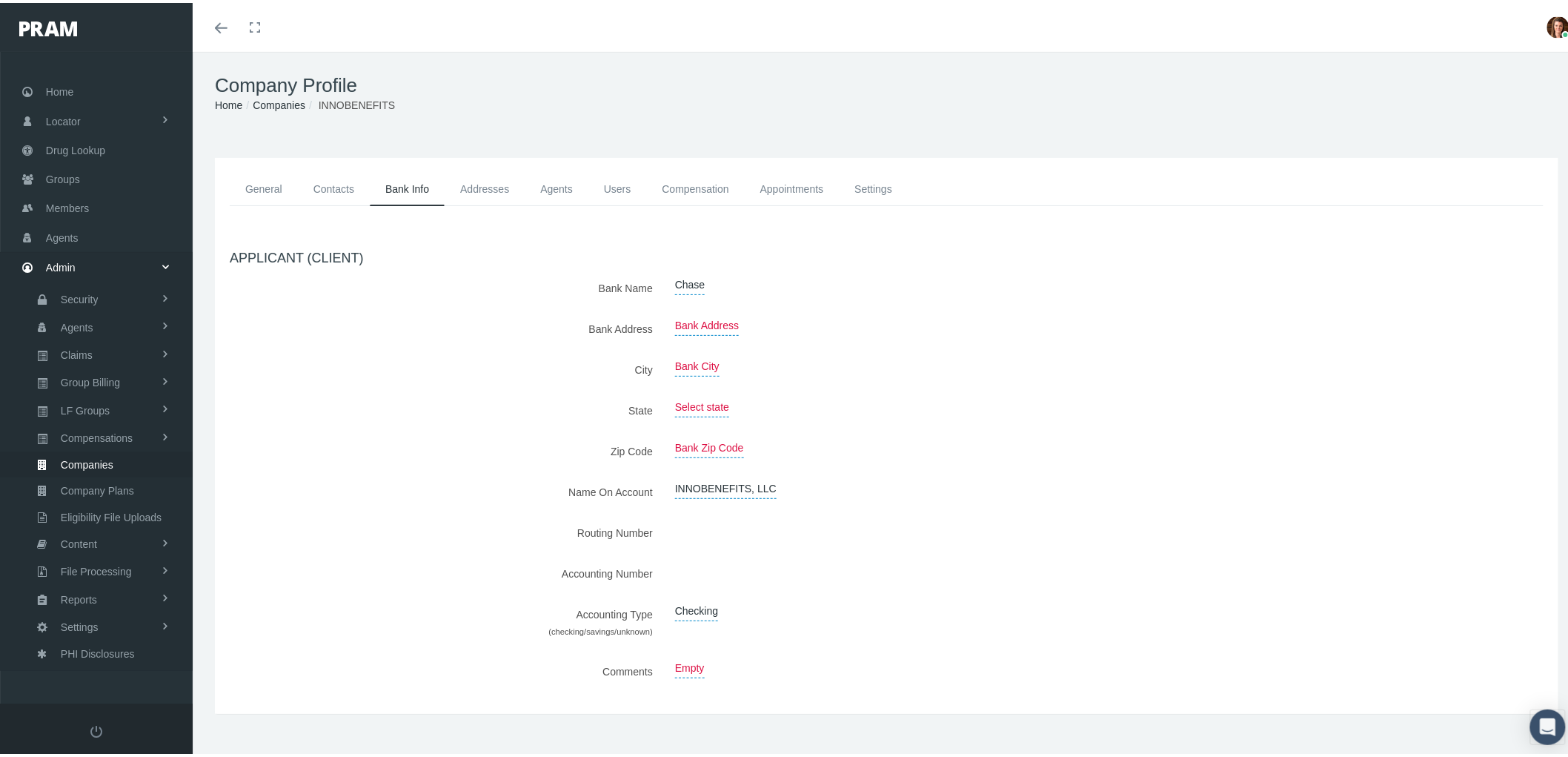
click at [500, 179] on link "Addresses" at bounding box center [485, 186] width 80 height 33
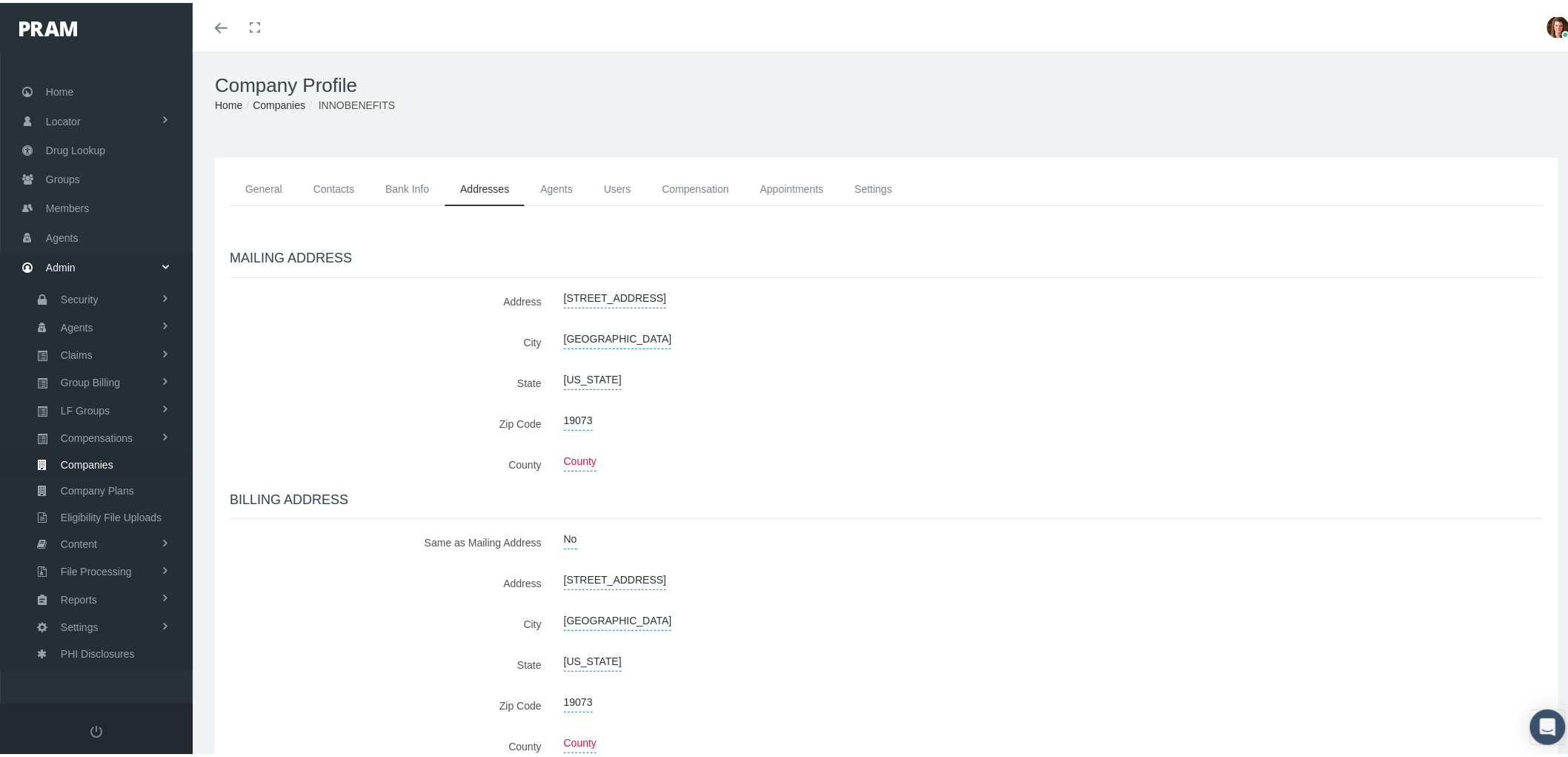
click at [705, 176] on link "Compensation" at bounding box center [696, 186] width 98 height 33
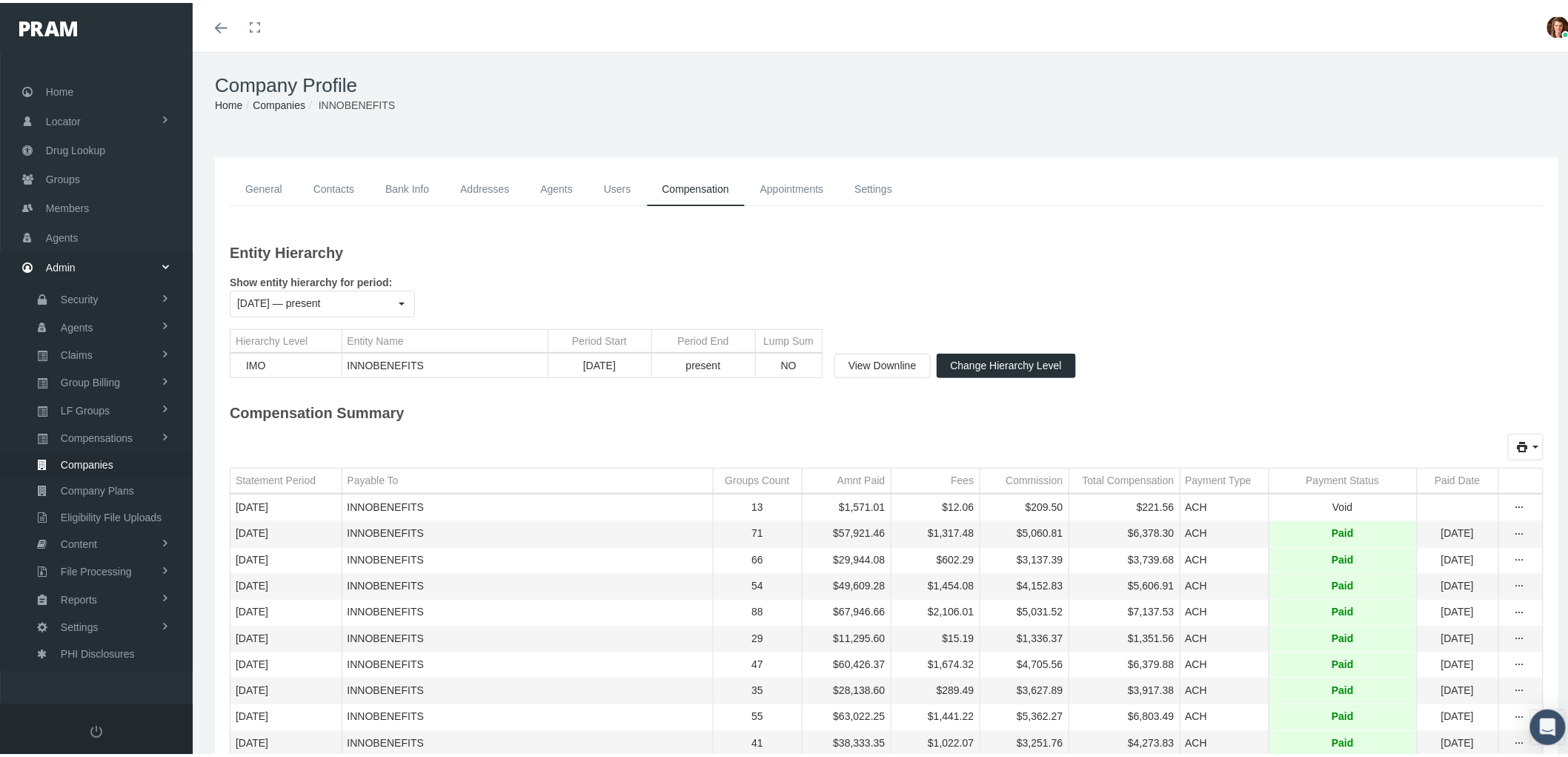
click at [817, 179] on link "Appointments" at bounding box center [792, 186] width 95 height 33
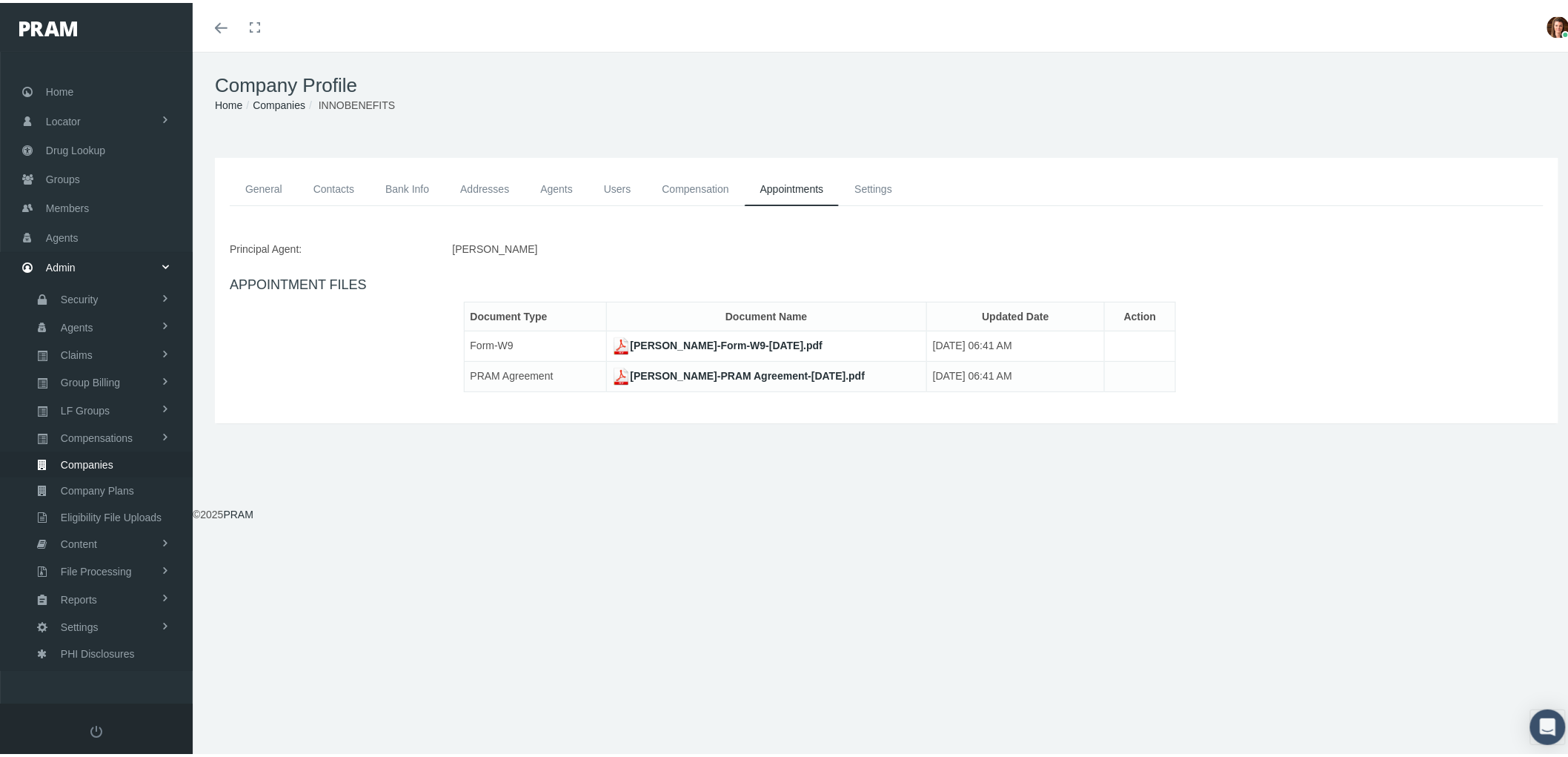
click at [694, 339] on link "[PERSON_NAME]-Form-W9-[DATE].pdf" at bounding box center [718, 342] width 210 height 12
click at [109, 228] on link "Agents" at bounding box center [96, 234] width 193 height 29
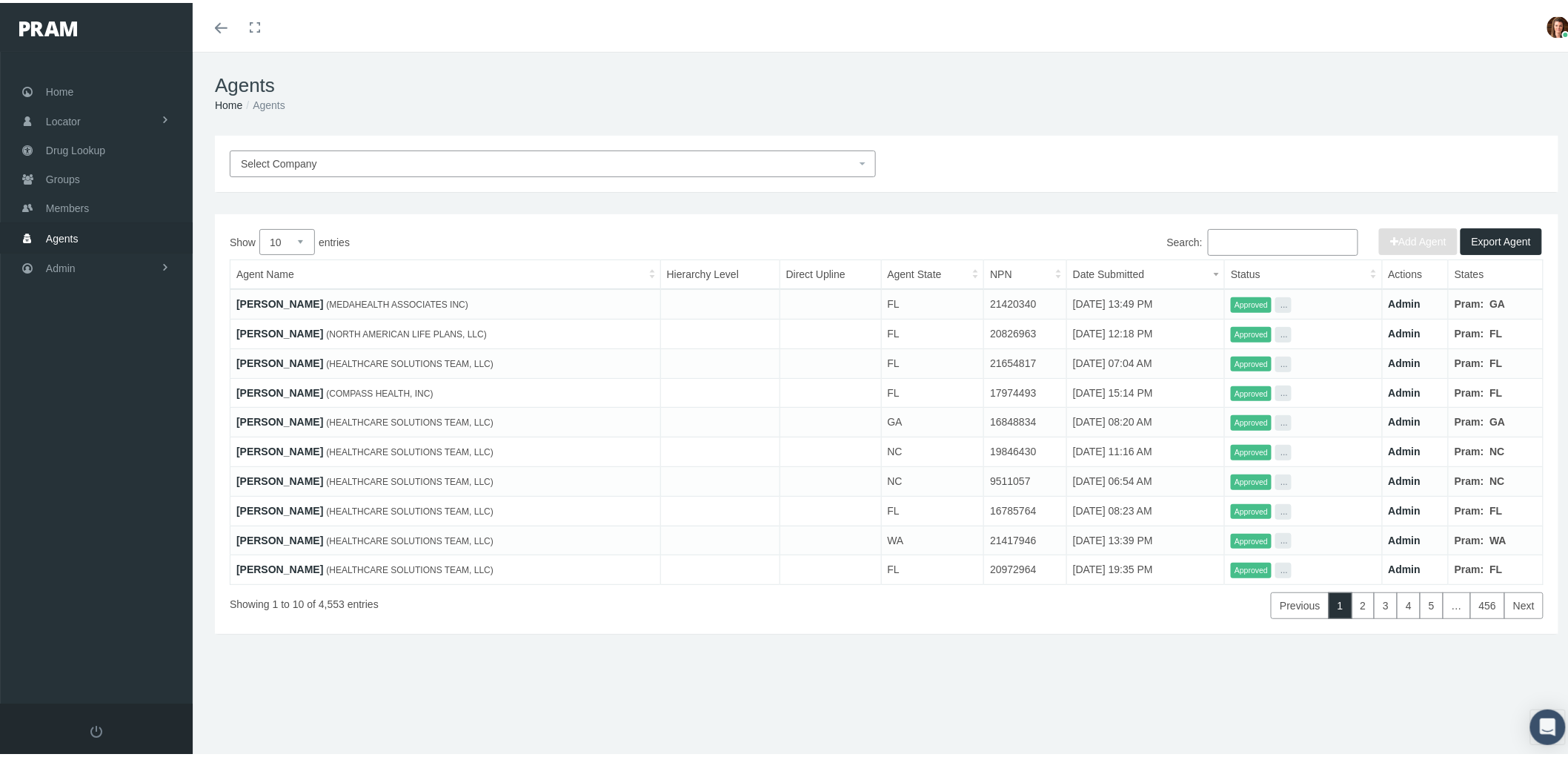
click at [1233, 240] on input "Search:" at bounding box center [1283, 240] width 150 height 27
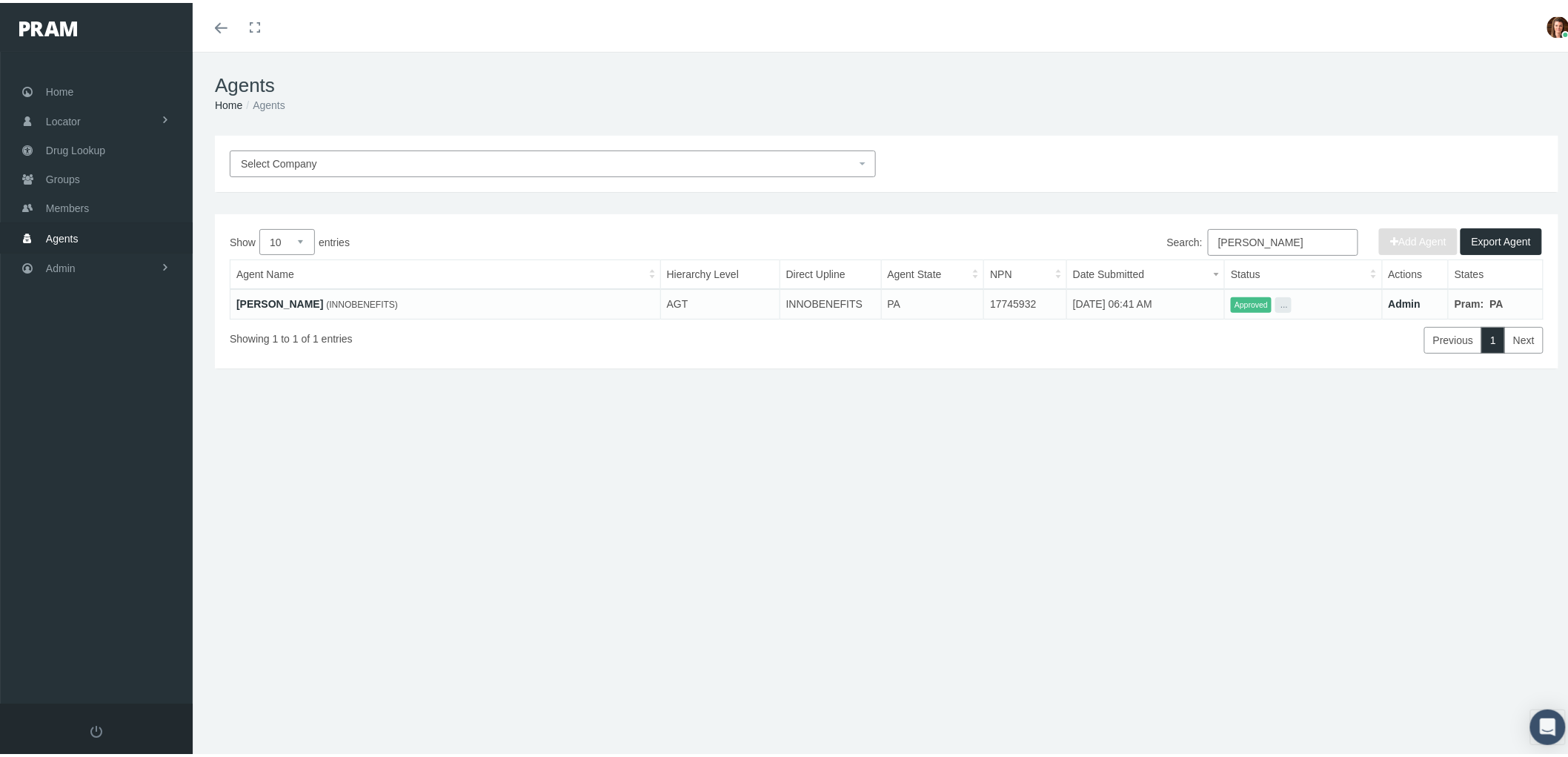
type input "[PERSON_NAME]"
click at [272, 299] on link "[PERSON_NAME]" at bounding box center [279, 301] width 87 height 12
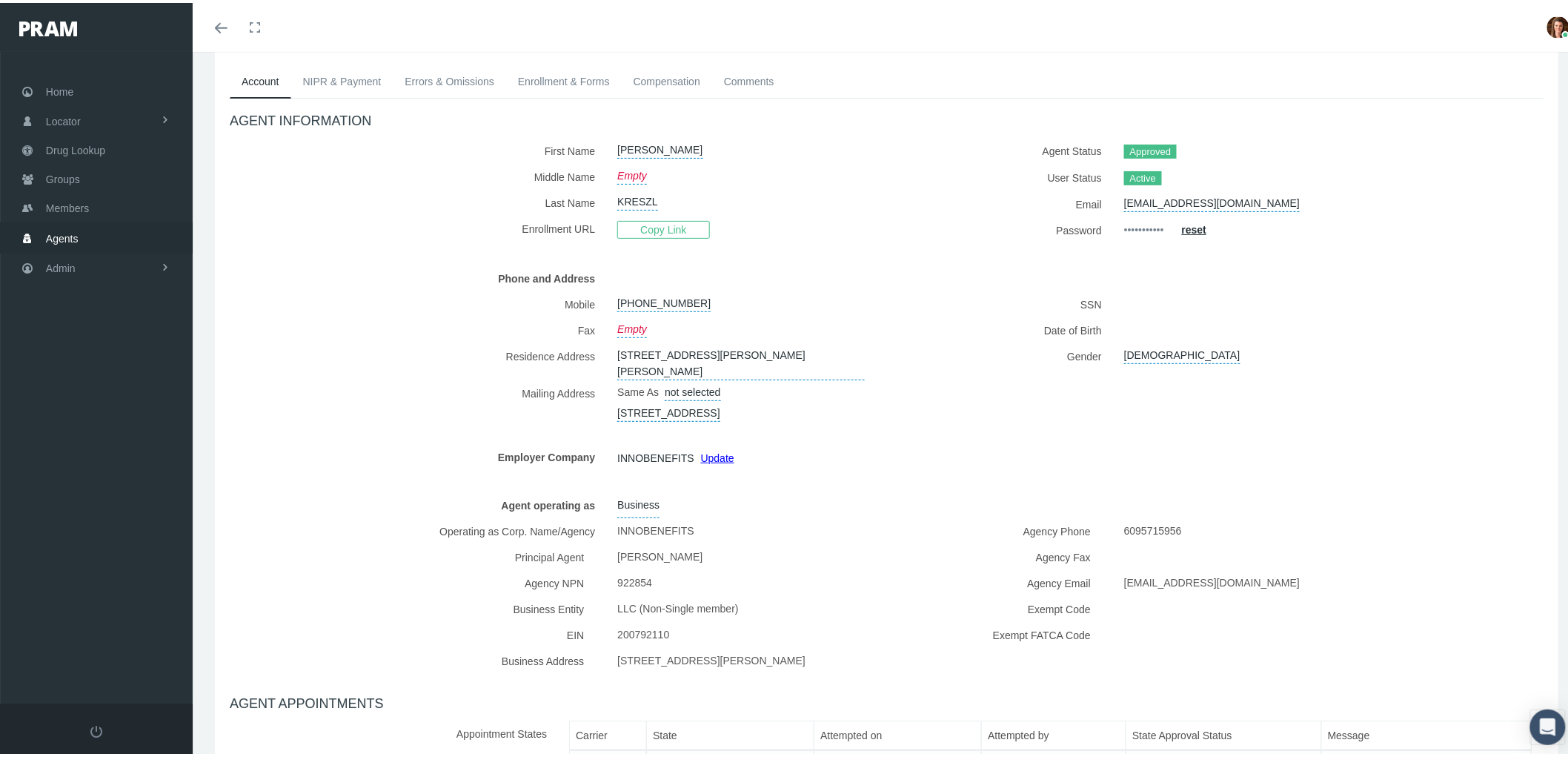
scroll to position [78, 0]
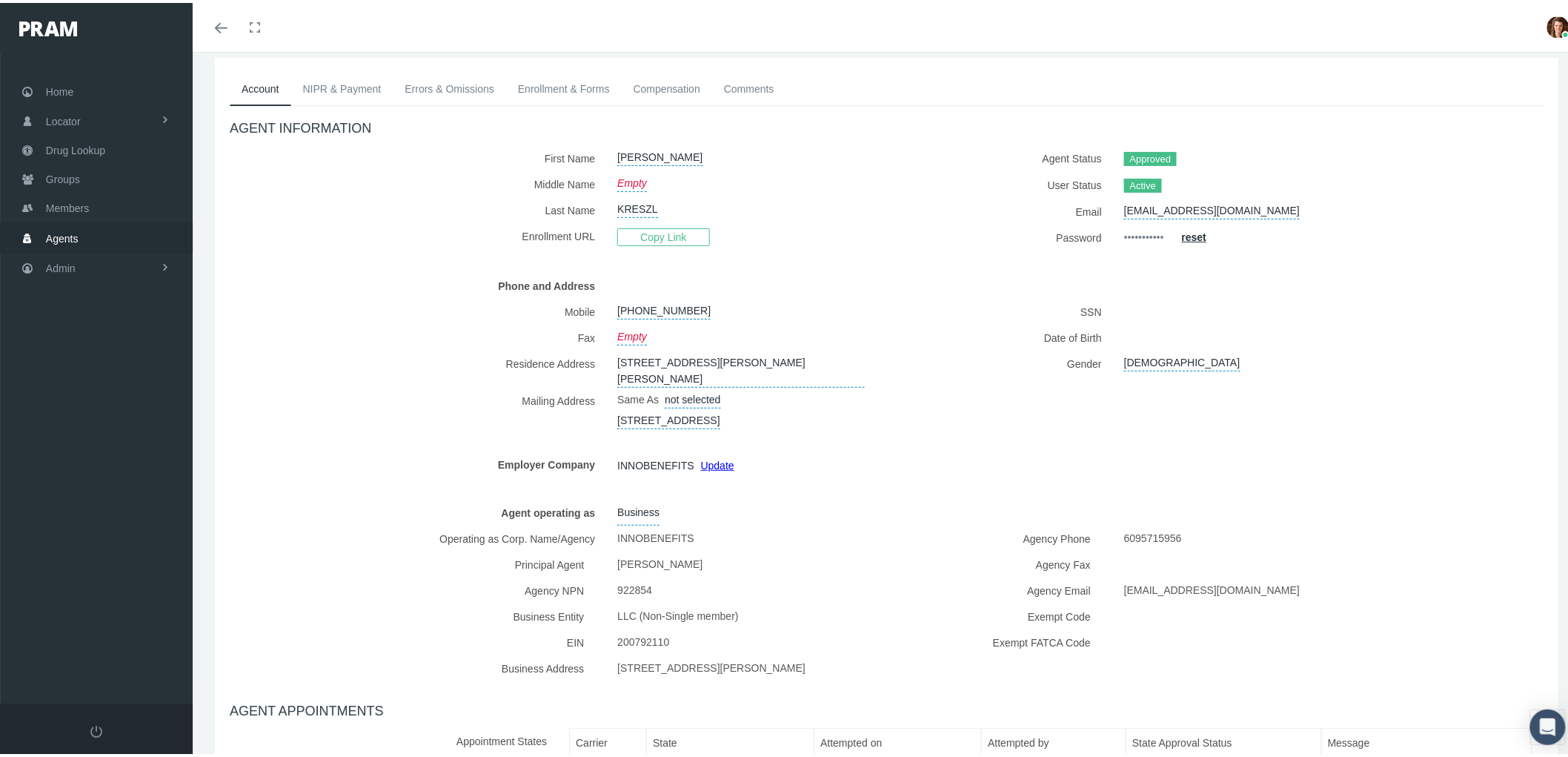
click at [759, 86] on link "Comments" at bounding box center [749, 86] width 74 height 33
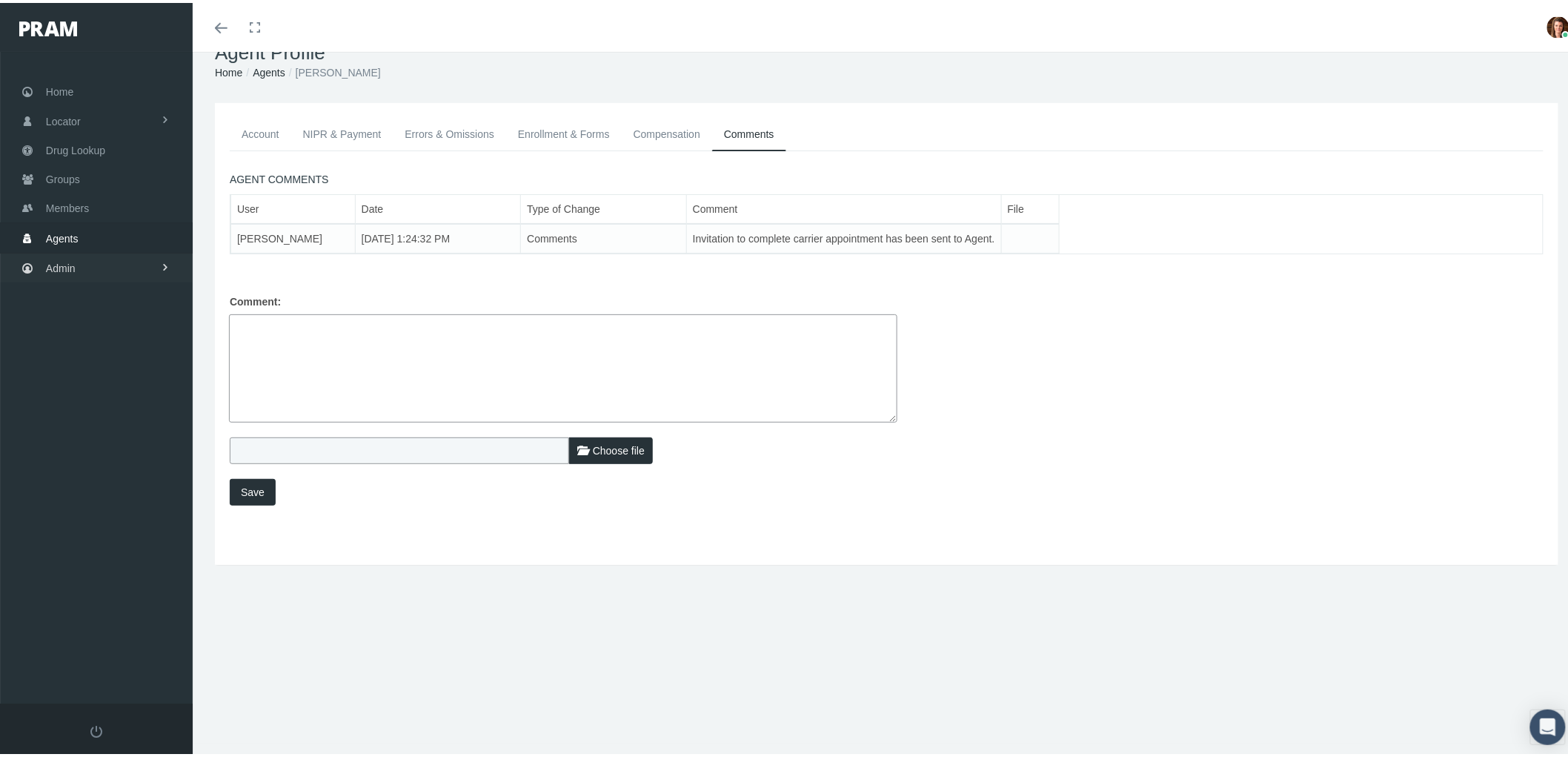
click at [94, 267] on link "Admin" at bounding box center [96, 265] width 193 height 29
click at [84, 232] on link "Agents" at bounding box center [96, 235] width 193 height 29
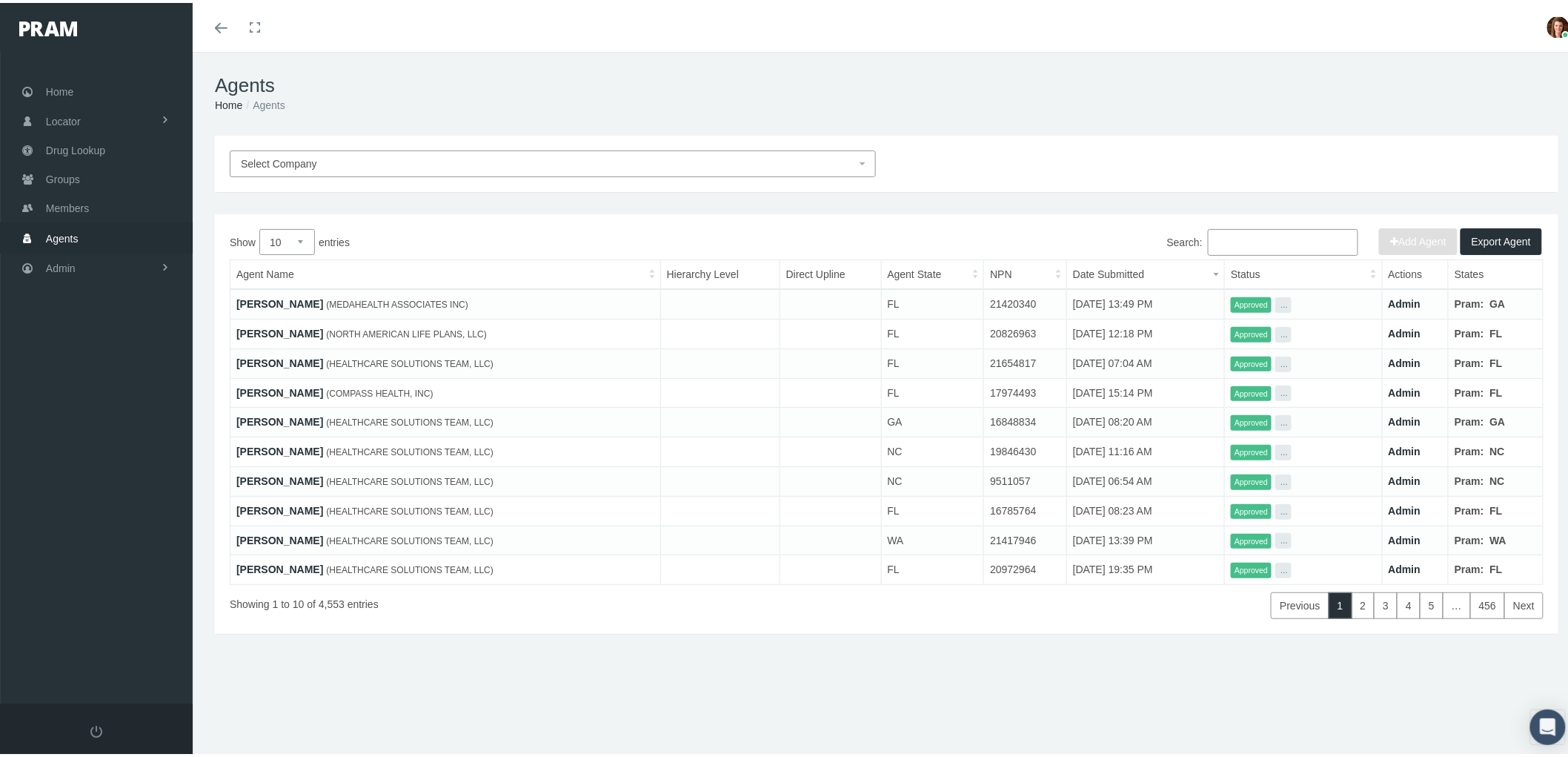
click at [1242, 247] on input "Search:" at bounding box center [1283, 240] width 150 height 27
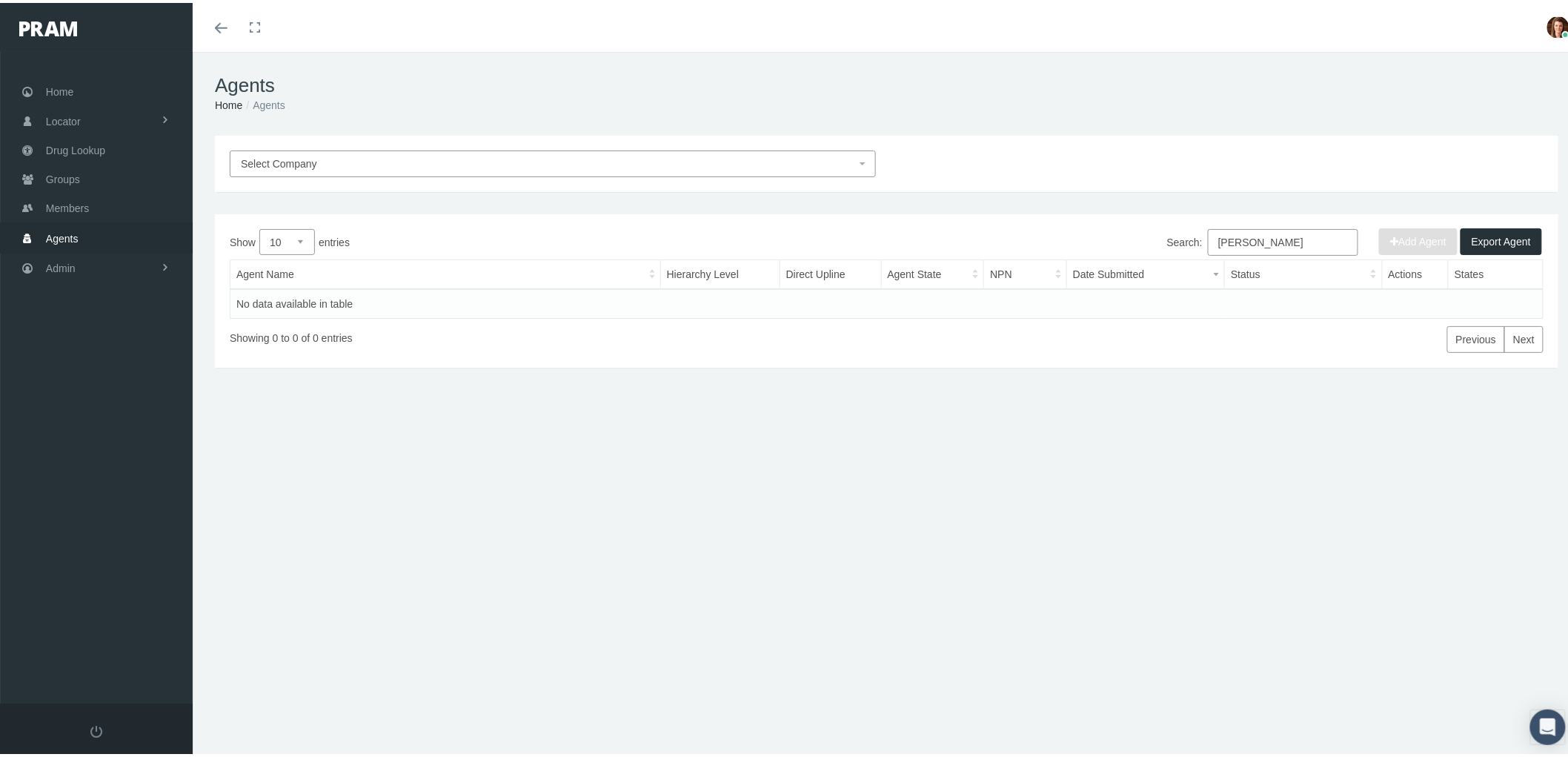
drag, startPoint x: 1298, startPoint y: 237, endPoint x: 1154, endPoint y: 248, distance: 144.4
click at [1154, 248] on div "Search: michael leb" at bounding box center [1215, 241] width 657 height 30
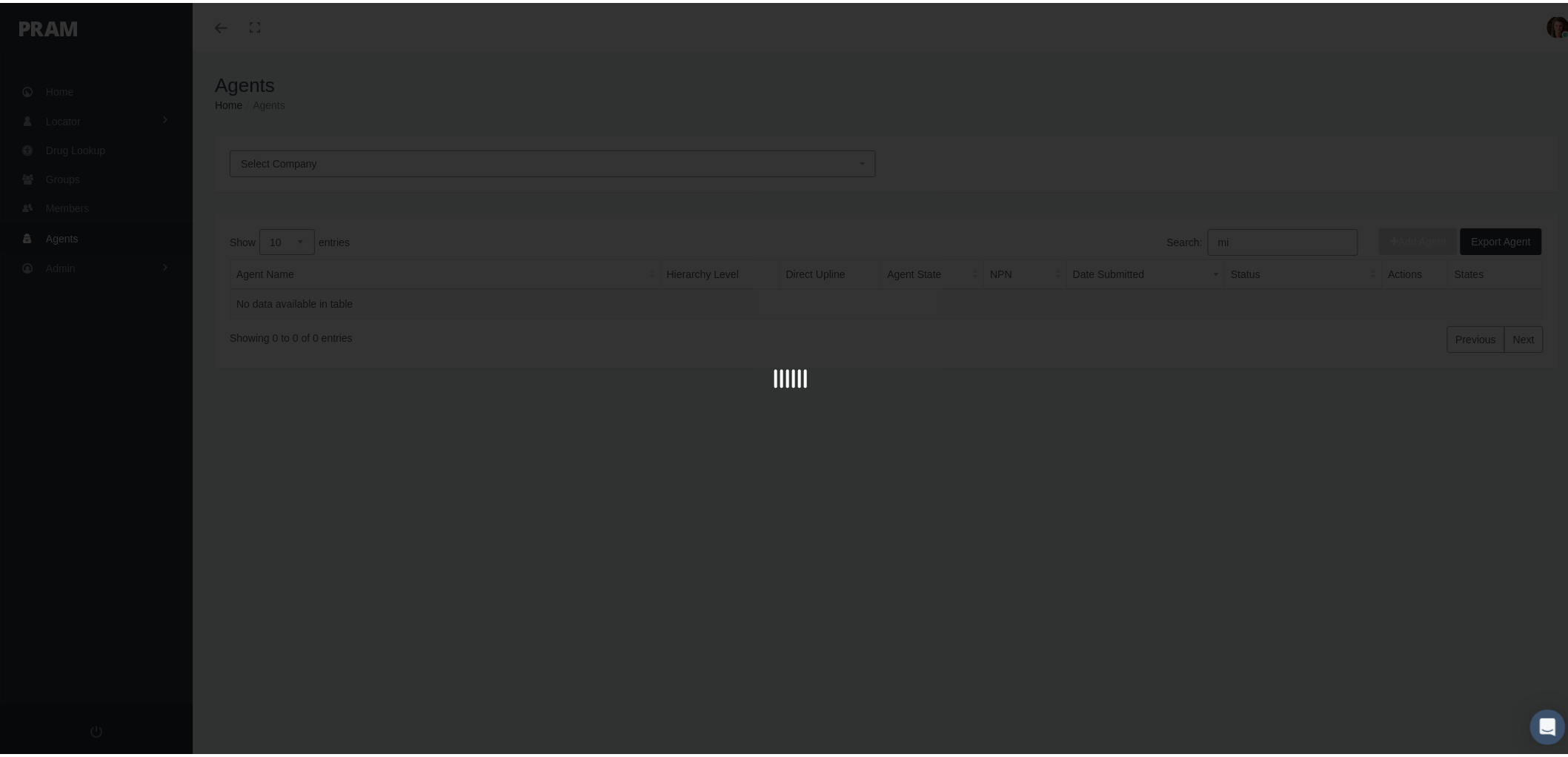
type input "m"
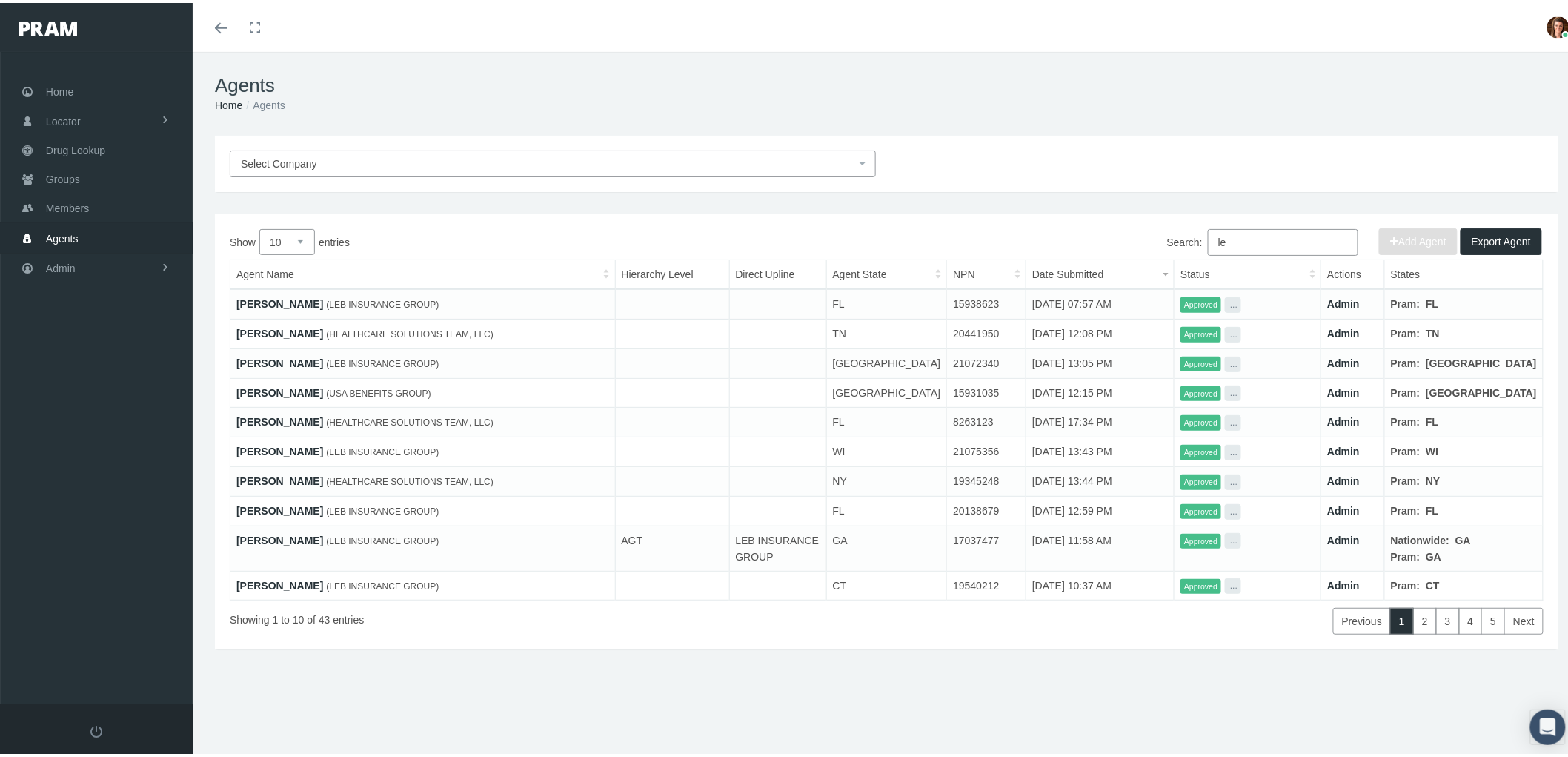
type input "l"
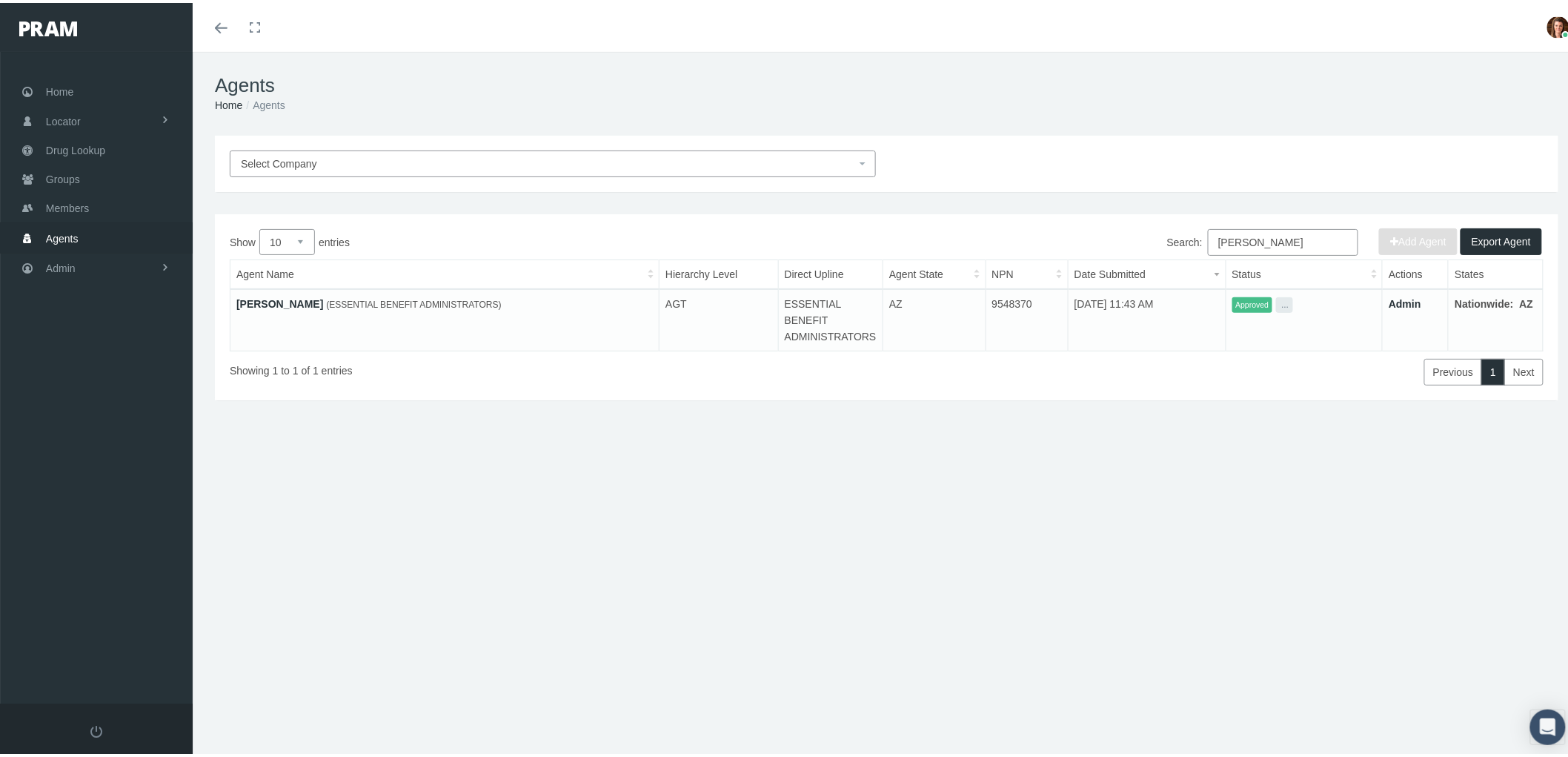
type input "ryan brown"
click at [254, 298] on link "RYAN BROWN" at bounding box center [279, 301] width 87 height 12
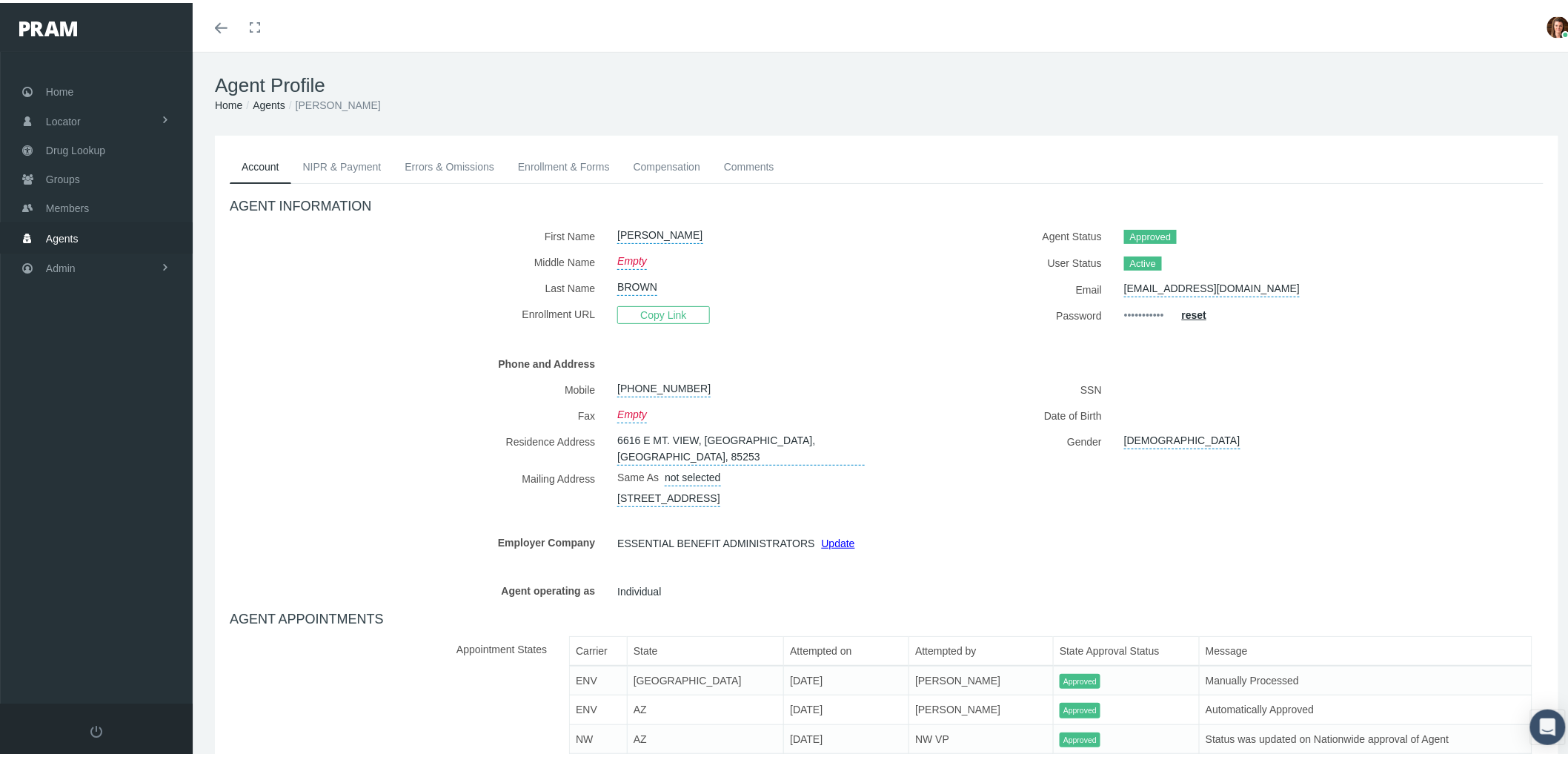
click at [65, 221] on span "Agents" at bounding box center [62, 235] width 33 height 28
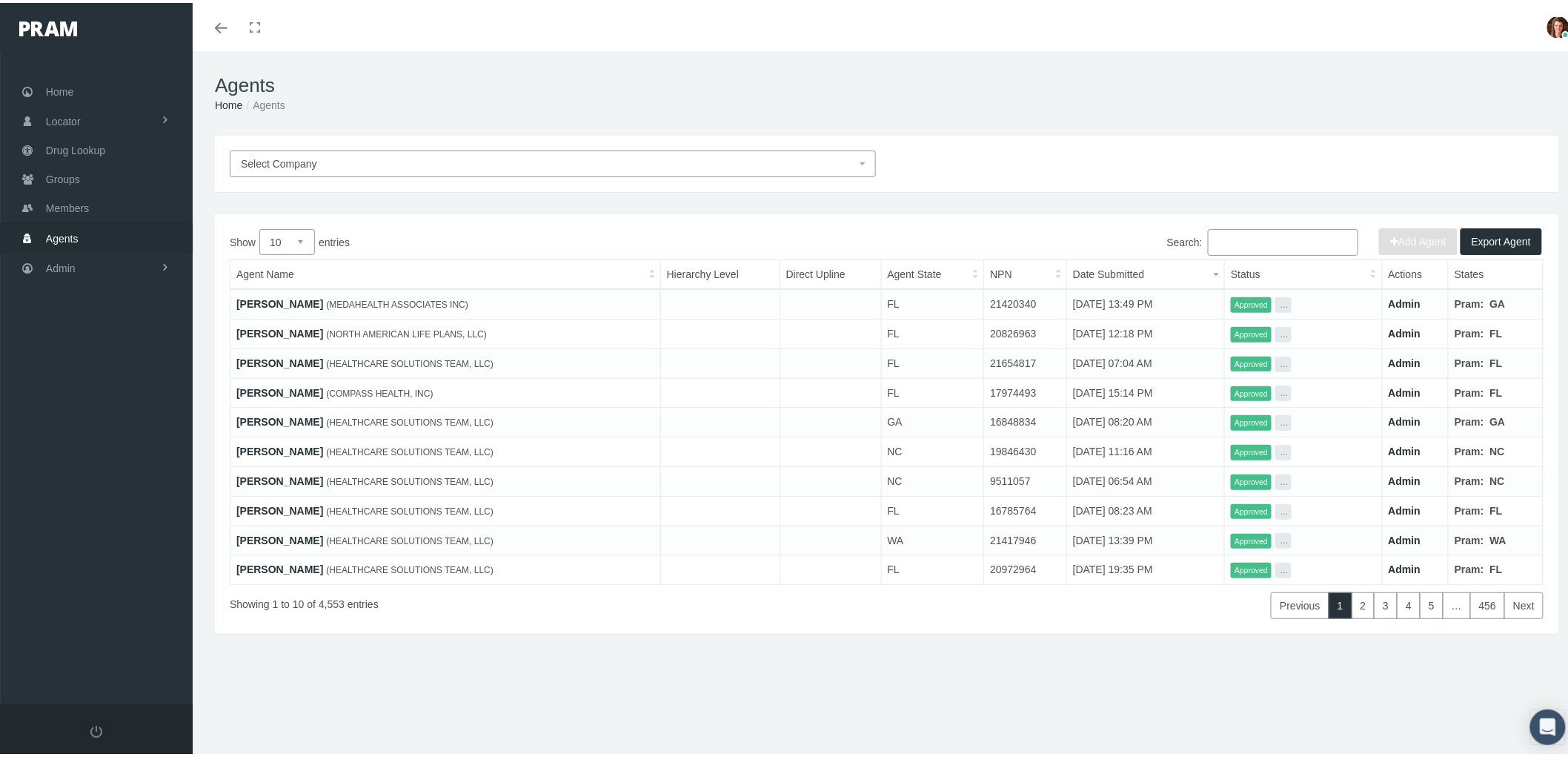
click at [1242, 238] on input "Search:" at bounding box center [1283, 240] width 150 height 27
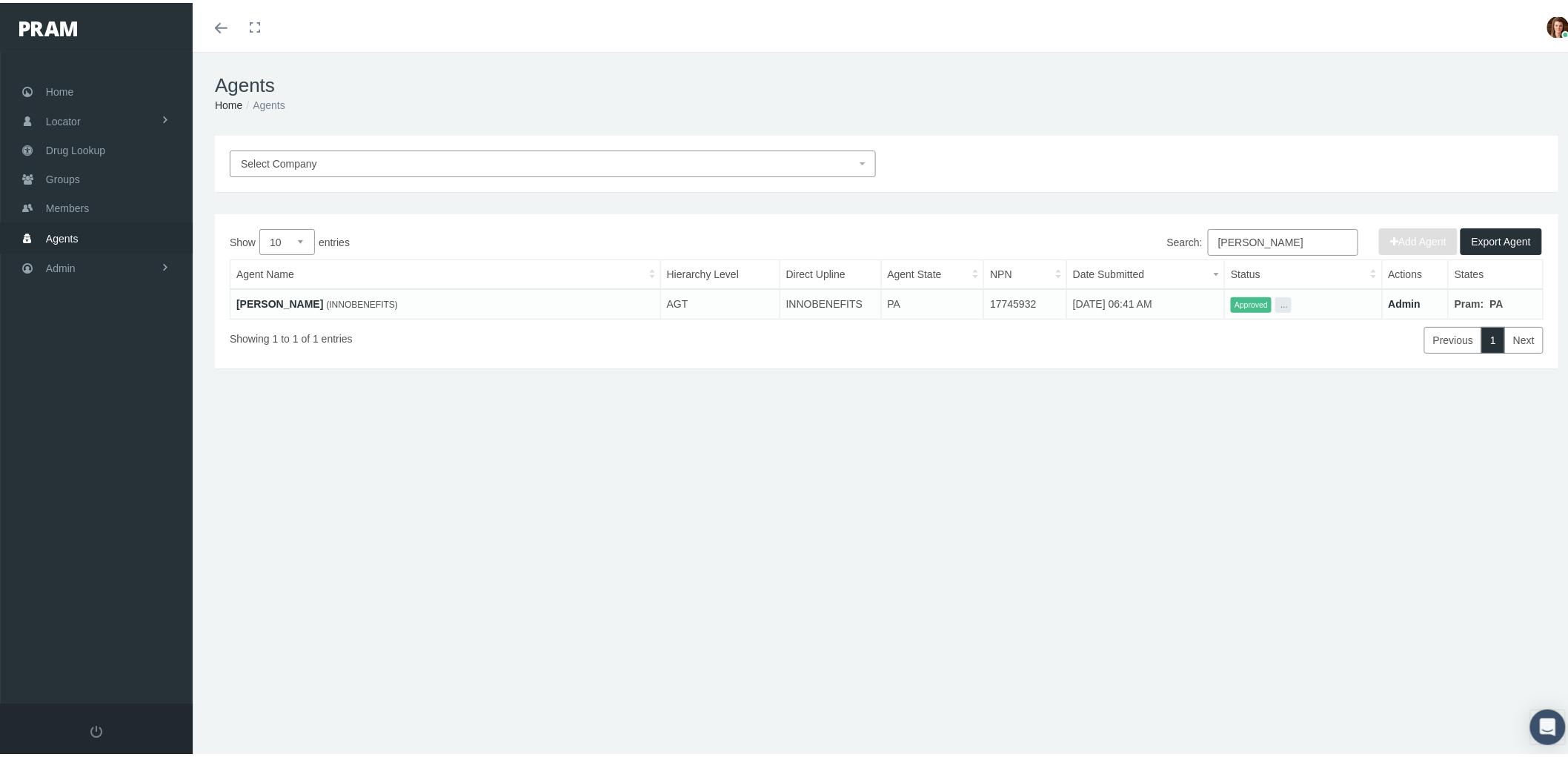
type input "[PERSON_NAME]"
click at [278, 297] on link "[PERSON_NAME]" at bounding box center [279, 301] width 87 height 12
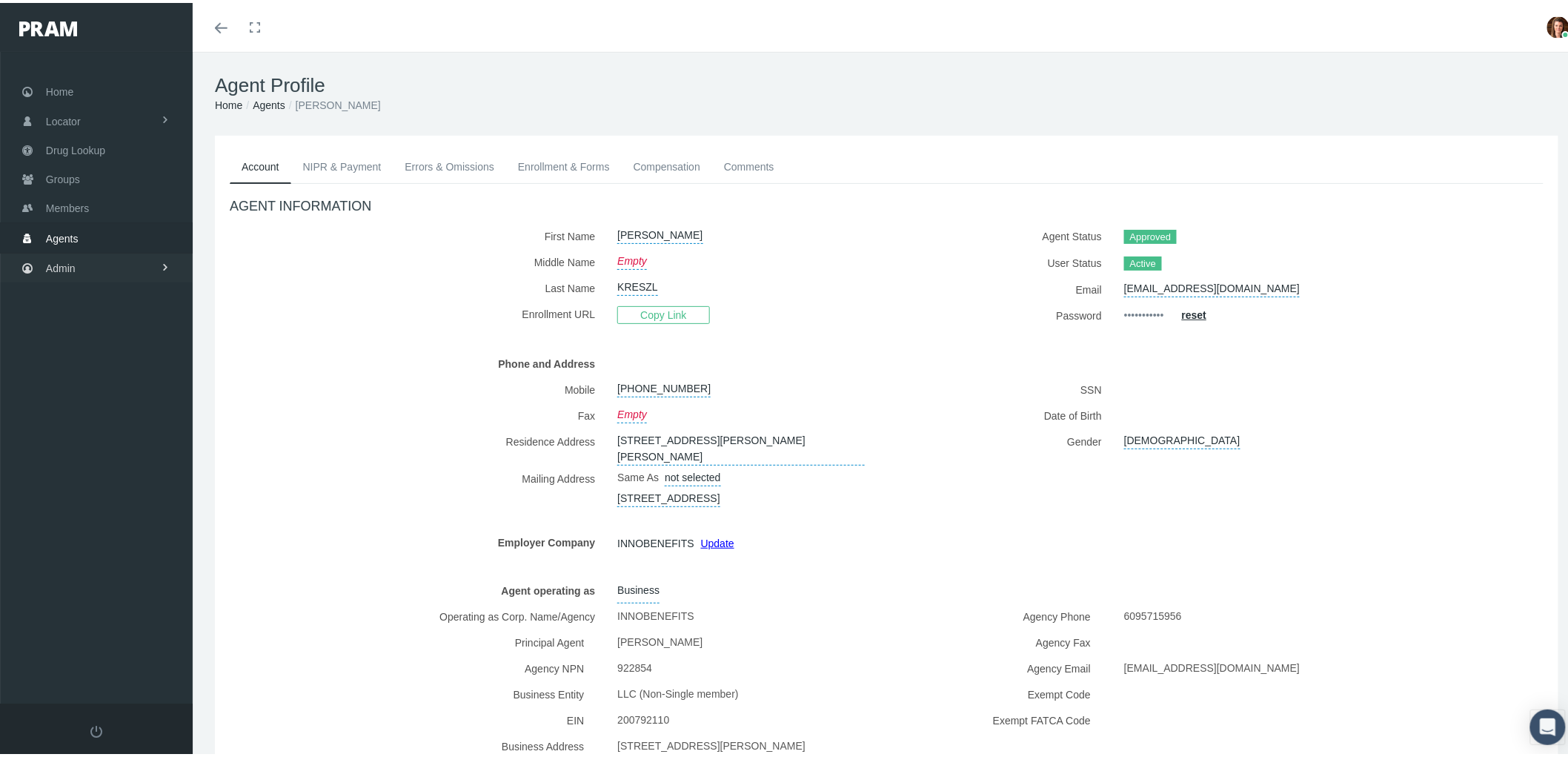
click at [56, 252] on span "Admin" at bounding box center [60, 265] width 29 height 28
click at [98, 323] on link "Agents" at bounding box center [96, 324] width 193 height 26
click at [95, 398] on span "Bank Info Requests" at bounding box center [103, 408] width 91 height 25
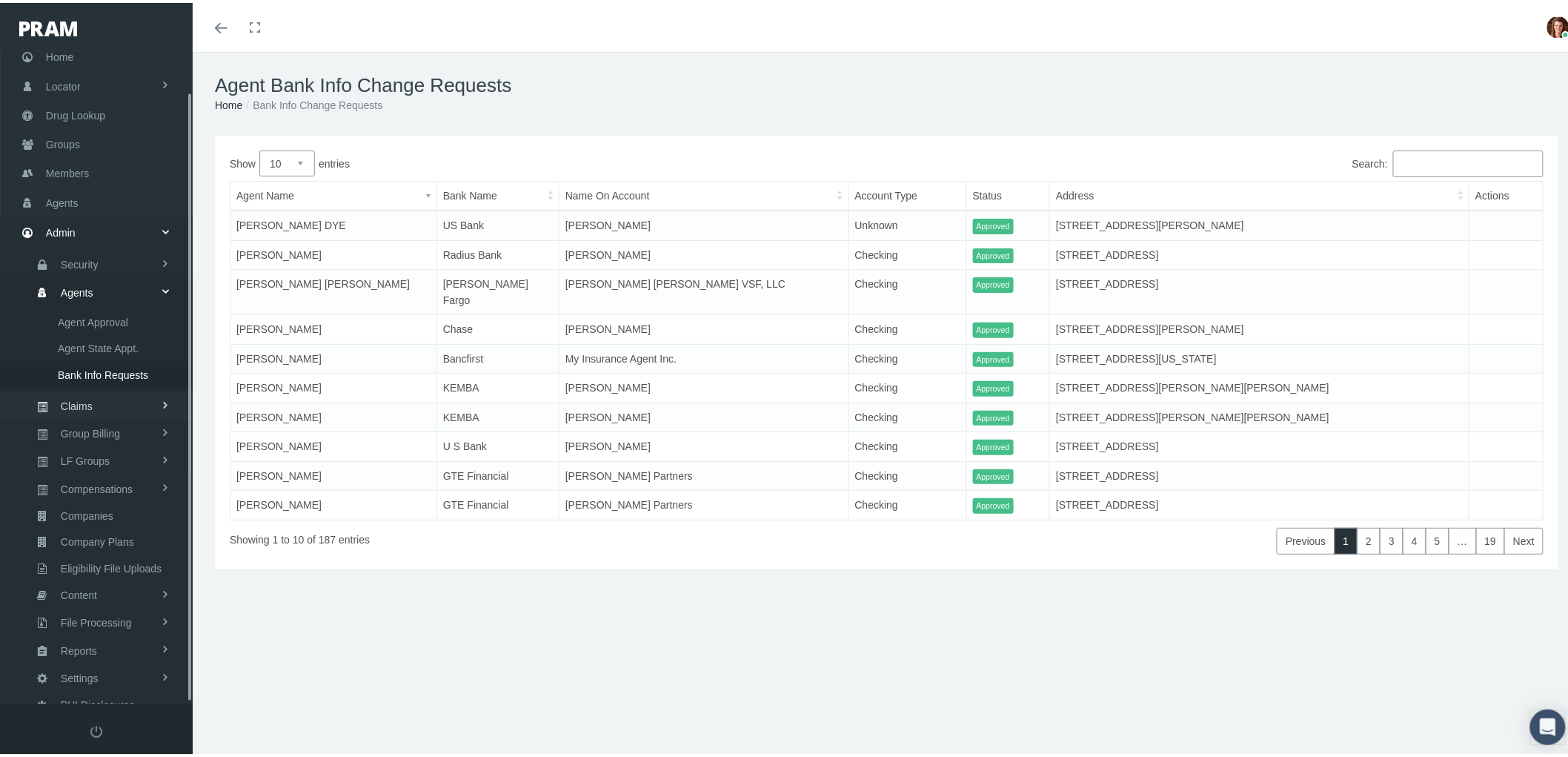
scroll to position [41, 0]
click at [96, 473] on span "Compensations" at bounding box center [96, 480] width 72 height 25
click at [107, 416] on span "Compensation Summary" at bounding box center [115, 423] width 114 height 25
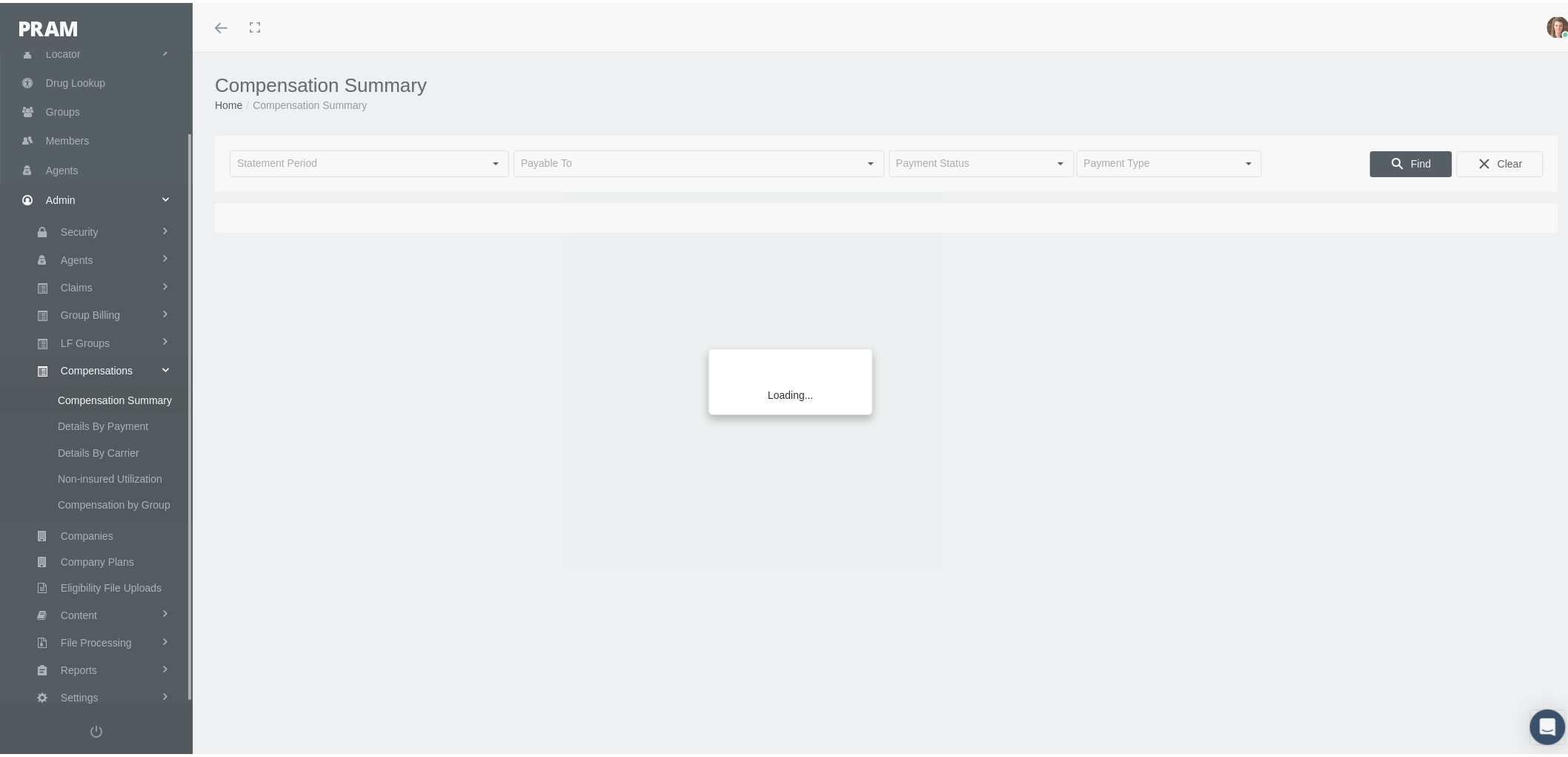
scroll to position [92, 0]
type input "[DATE]"
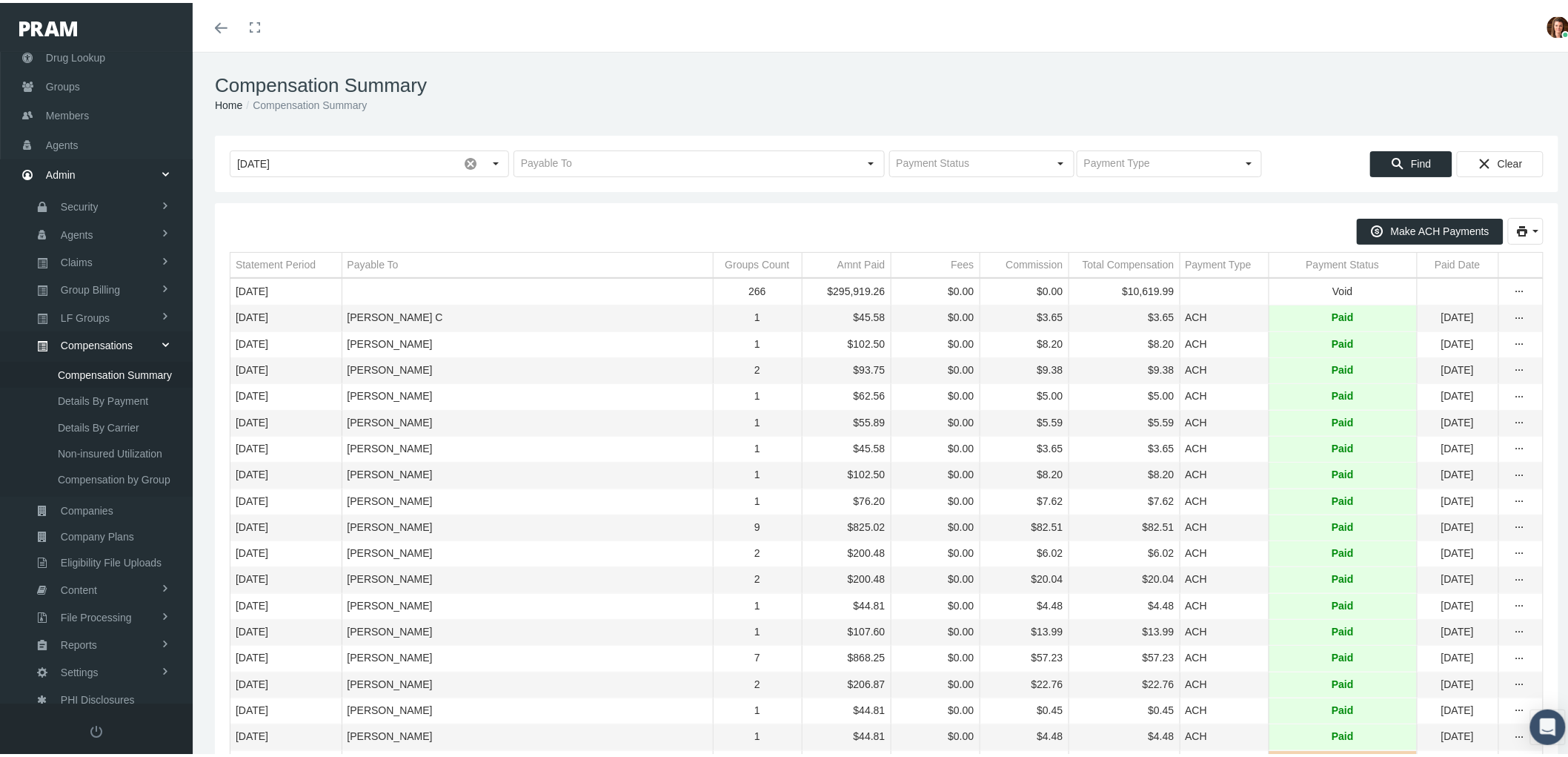
click at [1302, 271] on td "Payment Status" at bounding box center [1343, 263] width 148 height 25
click at [1300, 268] on div "Payment Status" at bounding box center [1336, 262] width 73 height 14
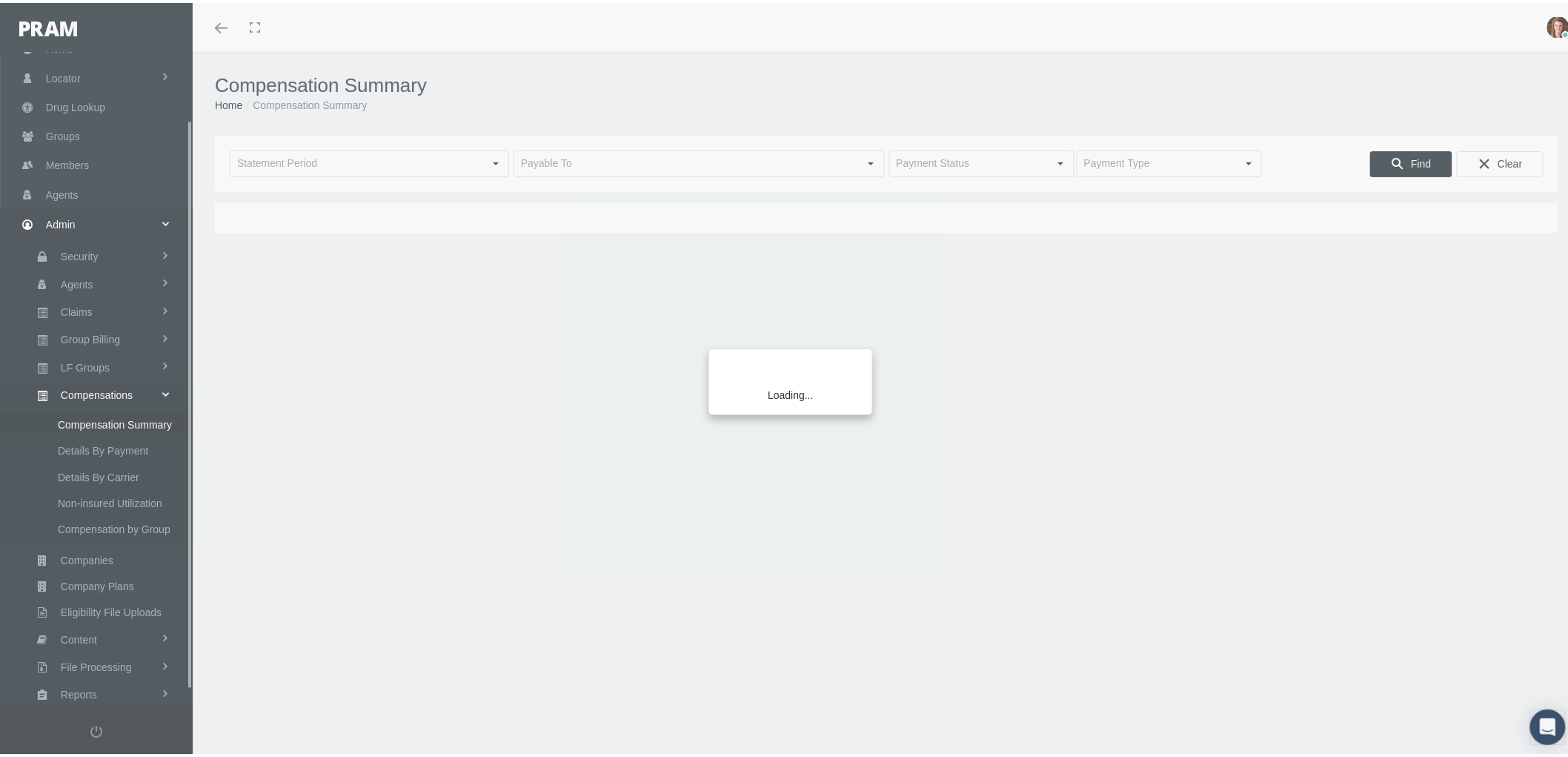
scroll to position [92, 0]
type input "[DATE]"
